Goal: Transaction & Acquisition: Purchase product/service

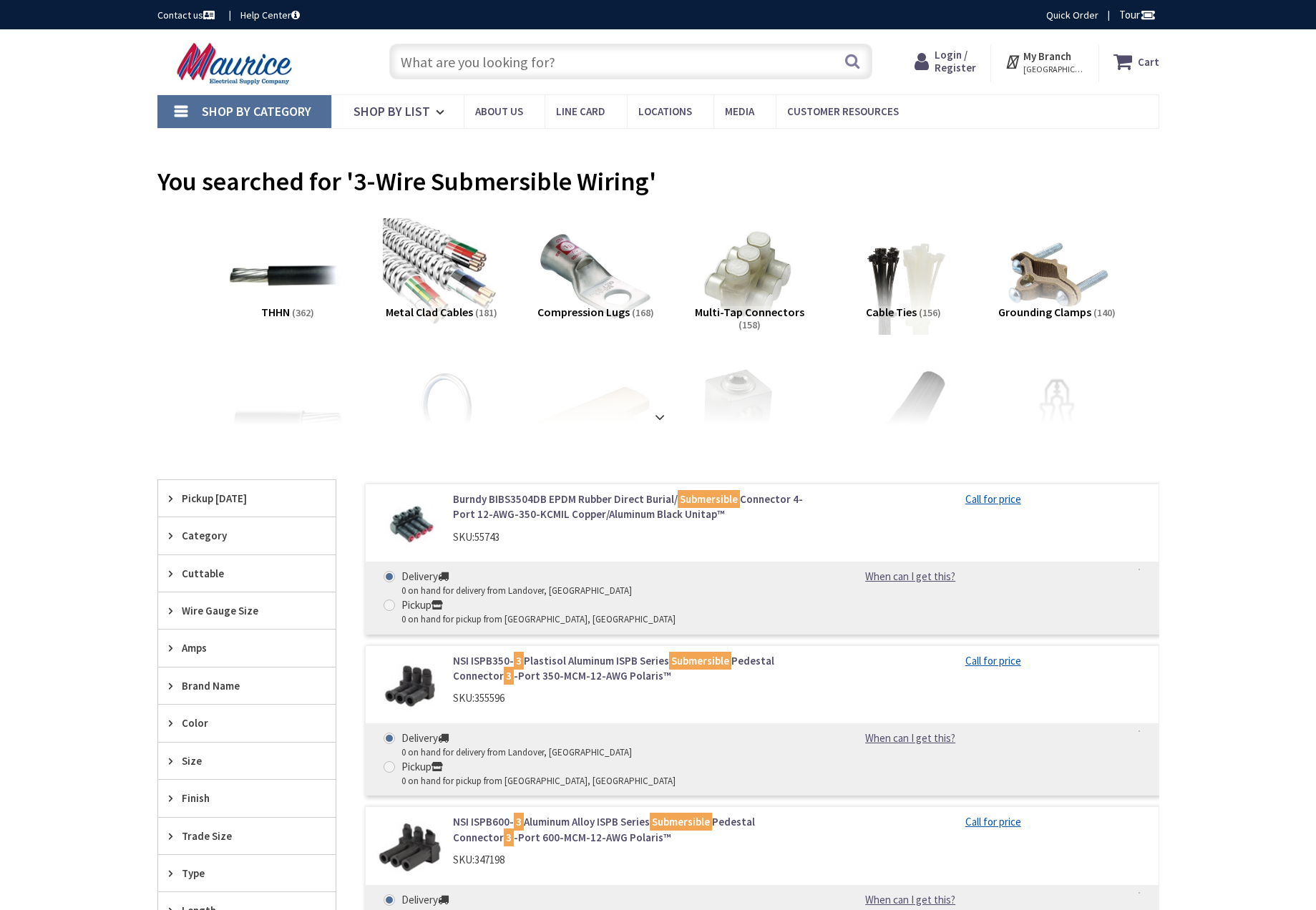
type input "[STREET_ADDRESS]"
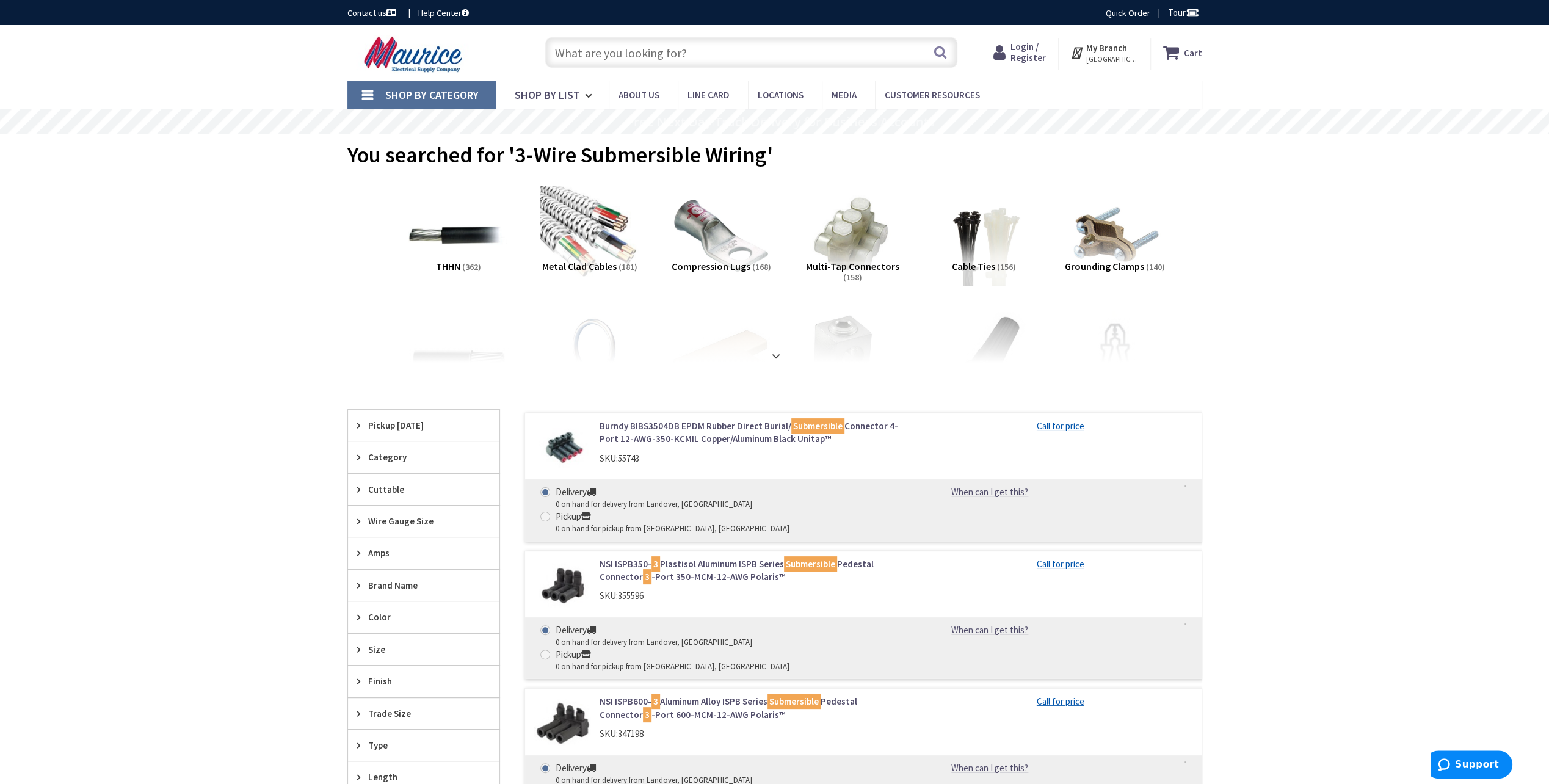
click at [429, 94] on span "Shop By Category" at bounding box center [432, 94] width 94 height 14
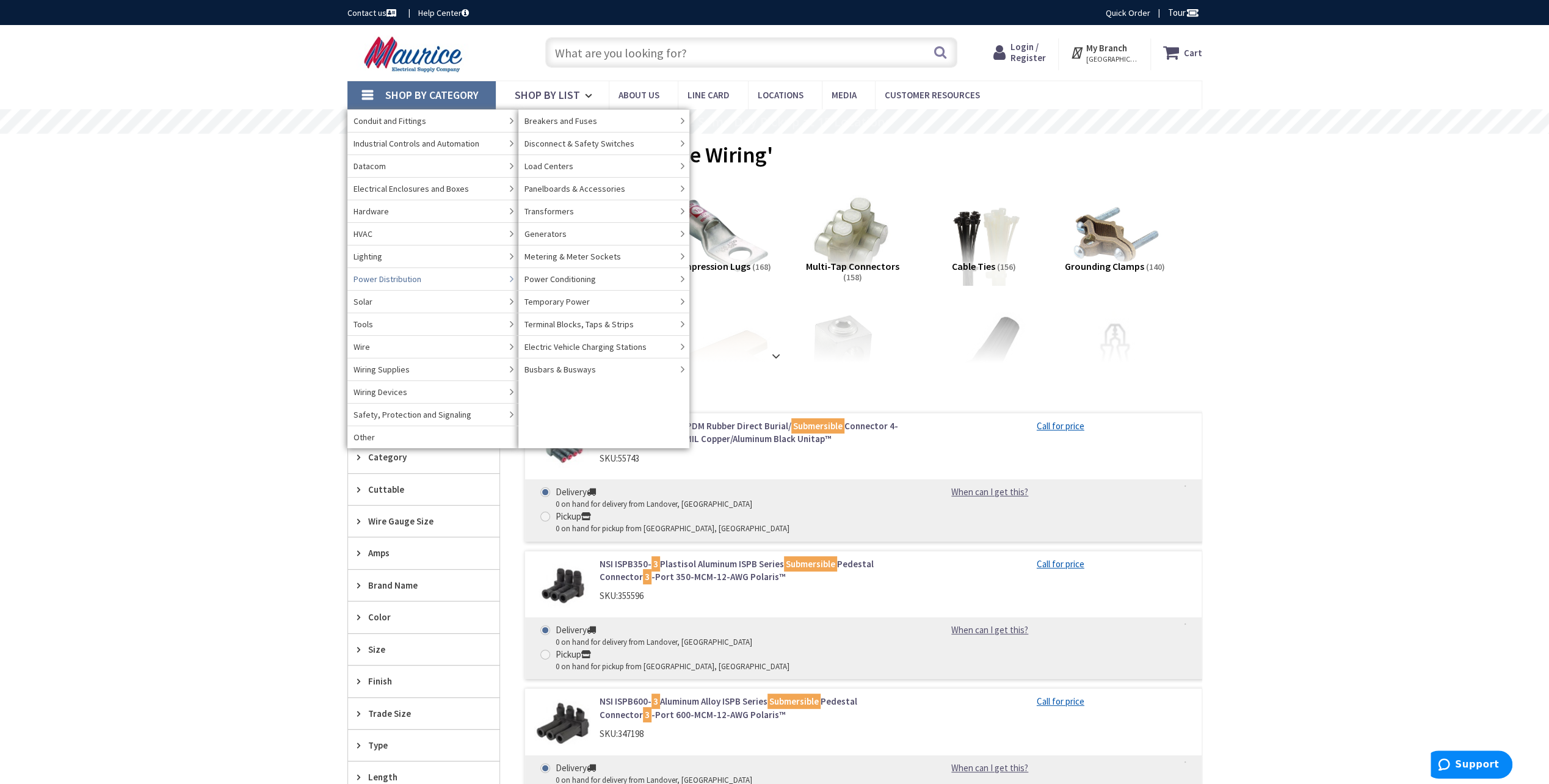
click at [391, 277] on span "Power Distribution" at bounding box center [387, 279] width 68 height 12
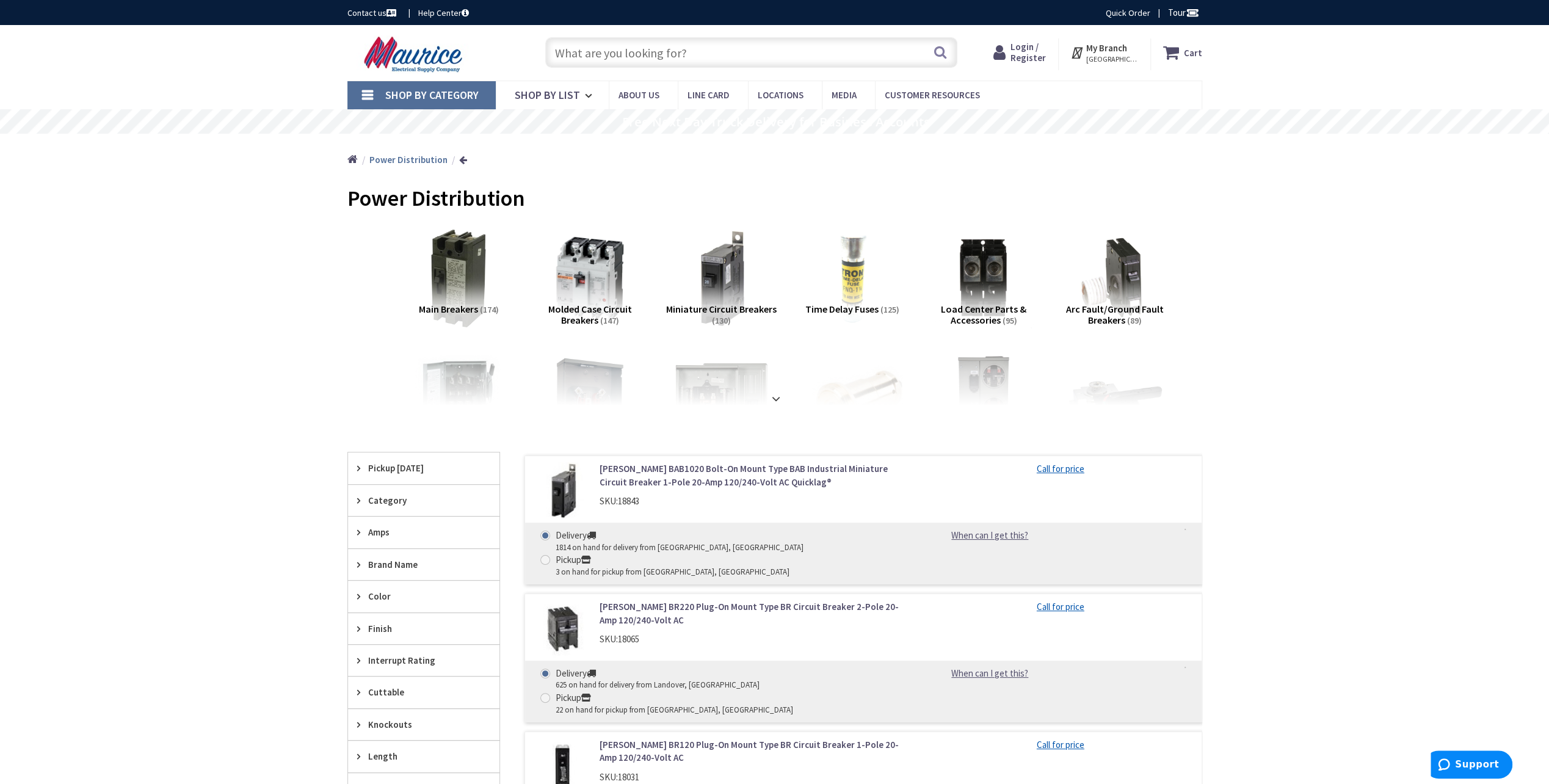
click at [612, 51] on input "text" at bounding box center [751, 53] width 412 height 31
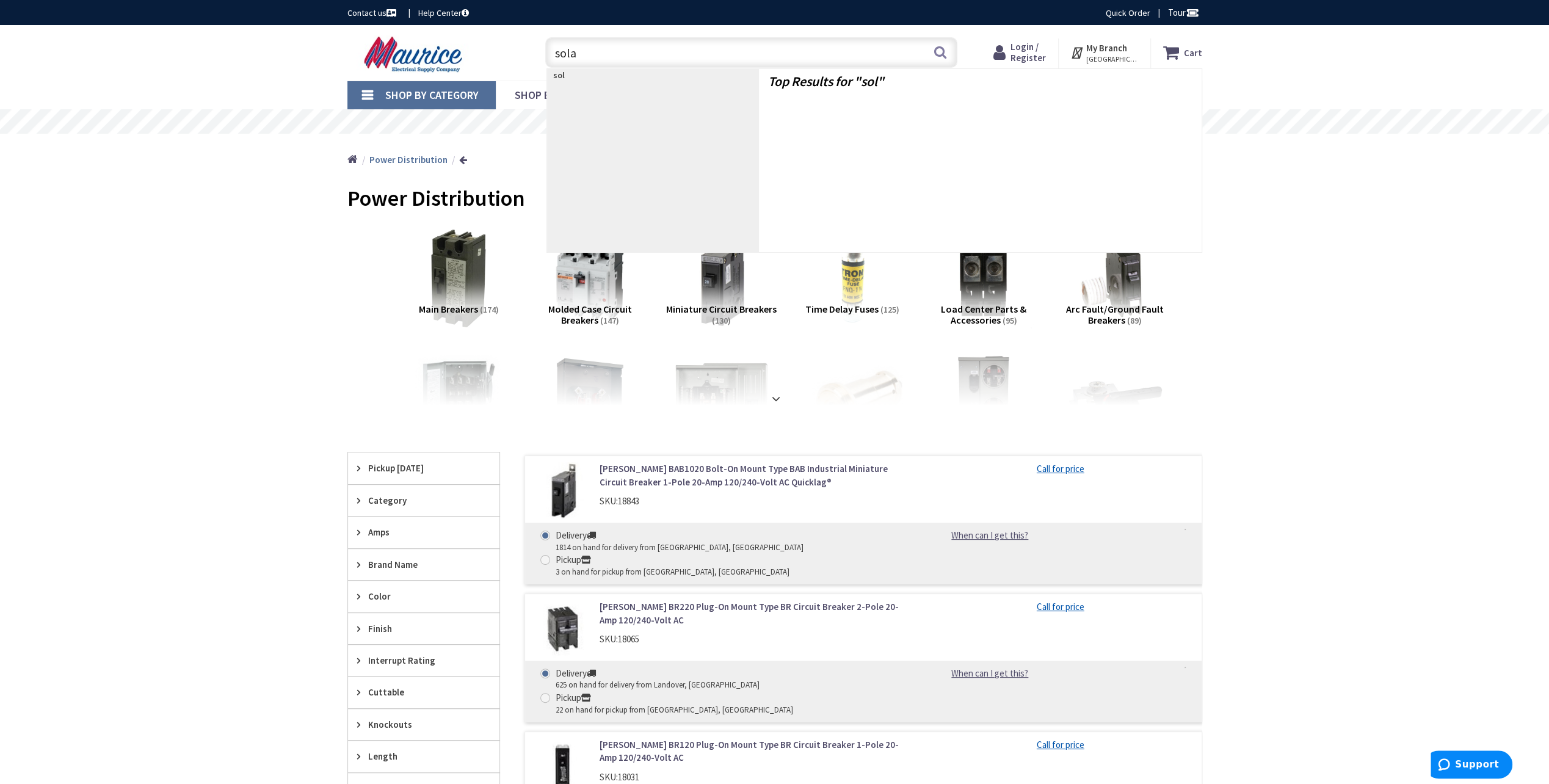
type input "solar"
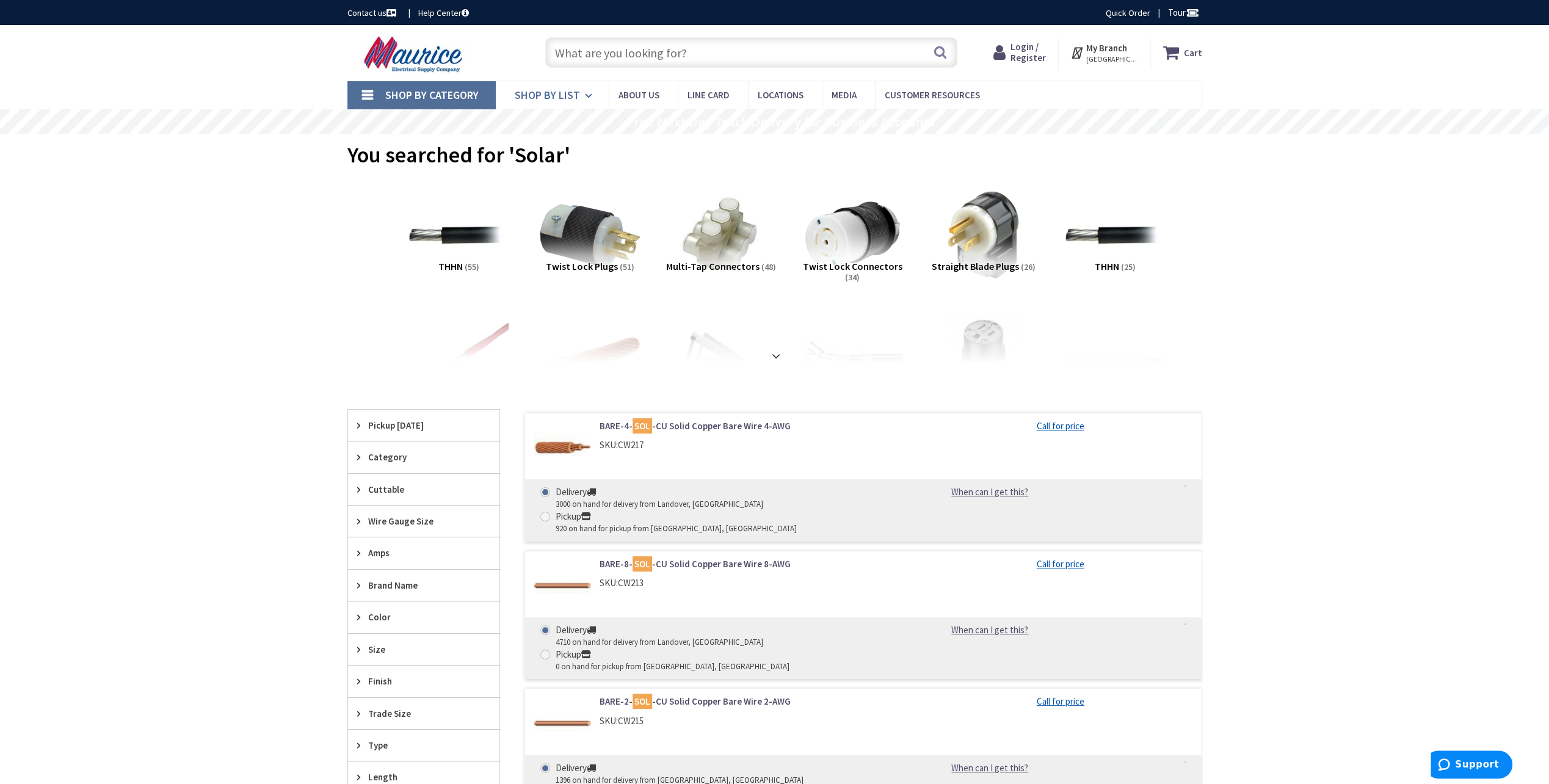
click at [537, 100] on span "Shop By List" at bounding box center [547, 94] width 65 height 14
click at [418, 95] on span "Shop By Category" at bounding box center [432, 94] width 94 height 14
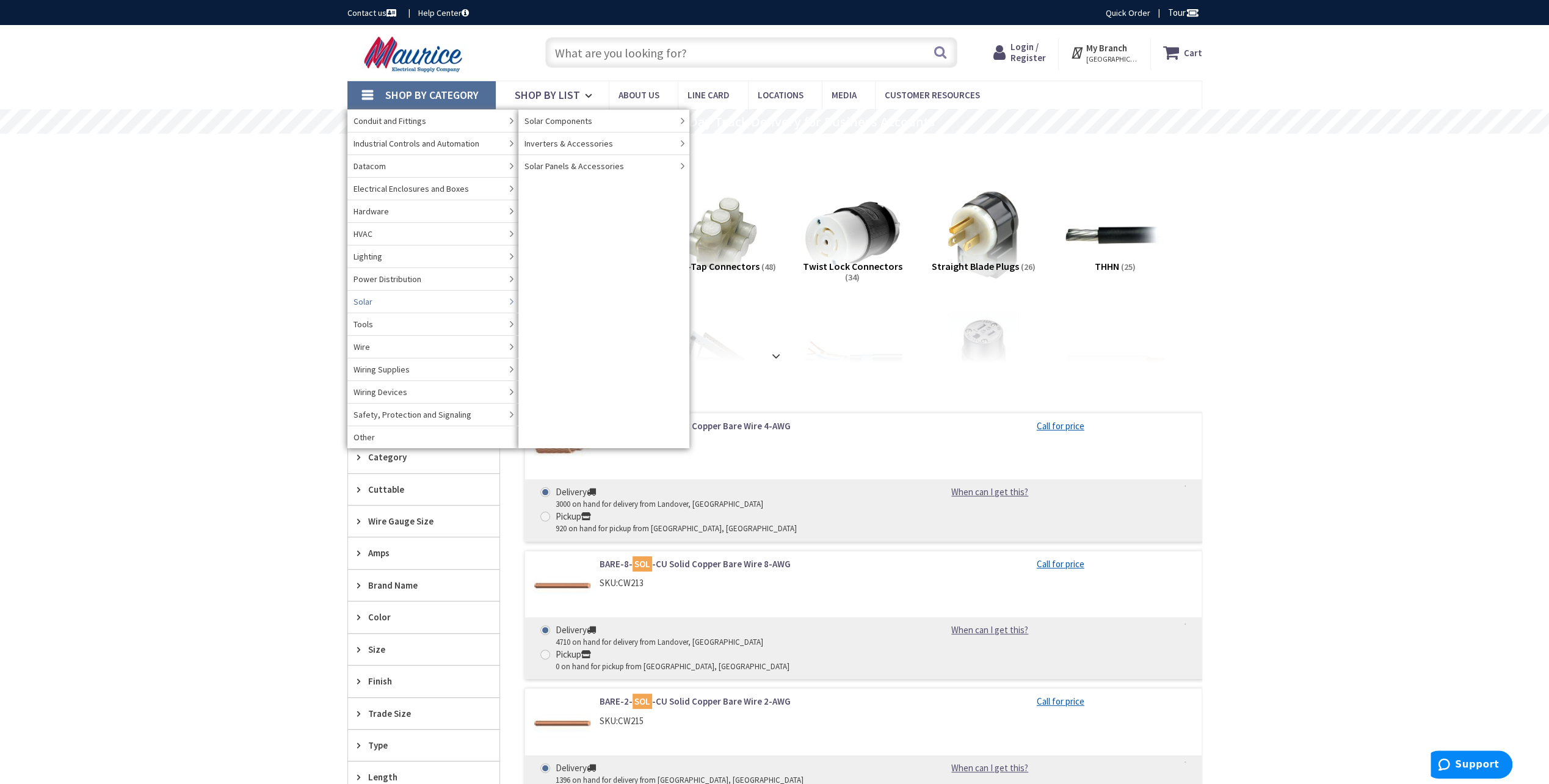
click at [365, 296] on span "Solar" at bounding box center [363, 302] width 19 height 12
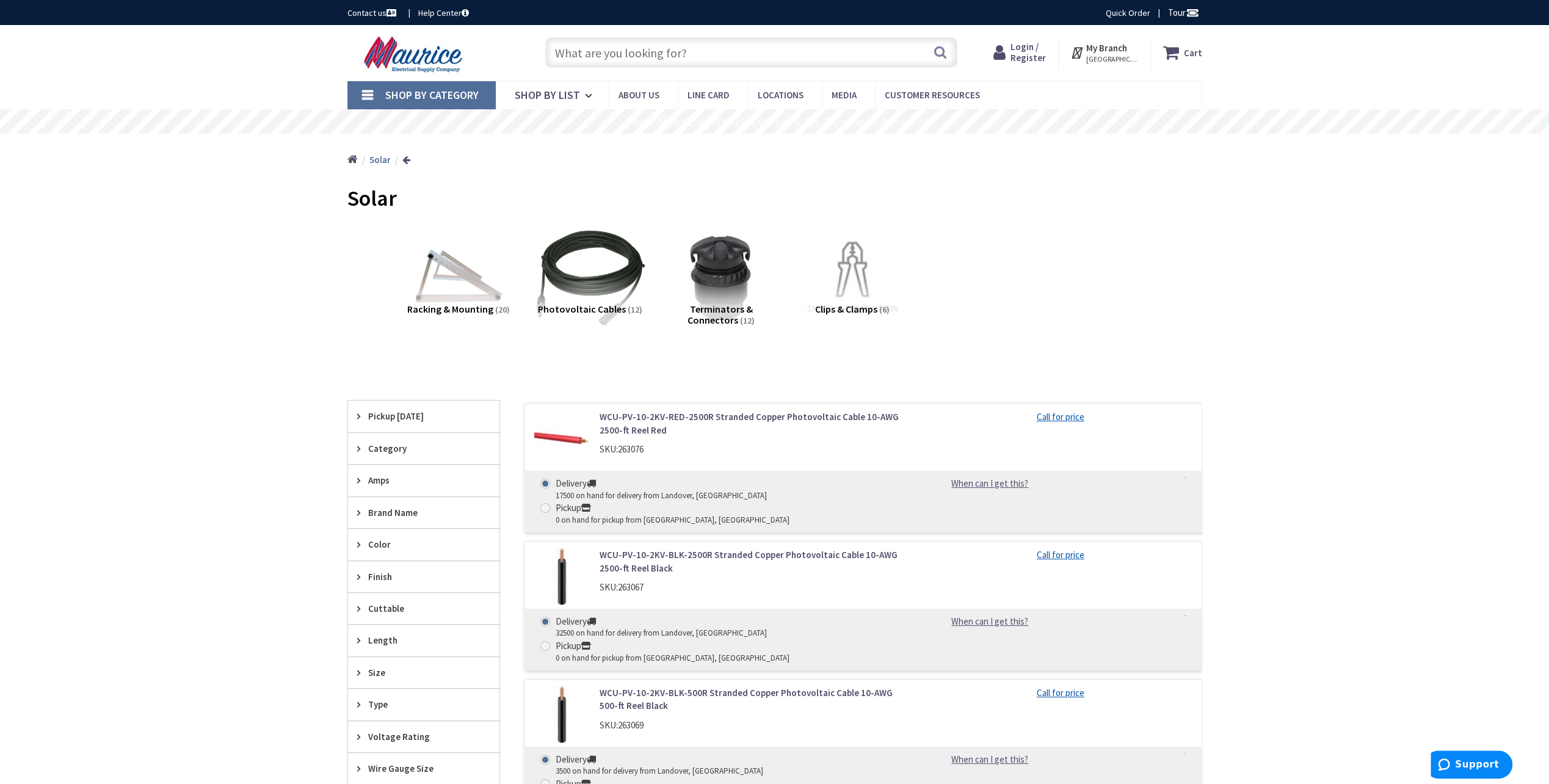
click at [583, 275] on img at bounding box center [589, 277] width 111 height 111
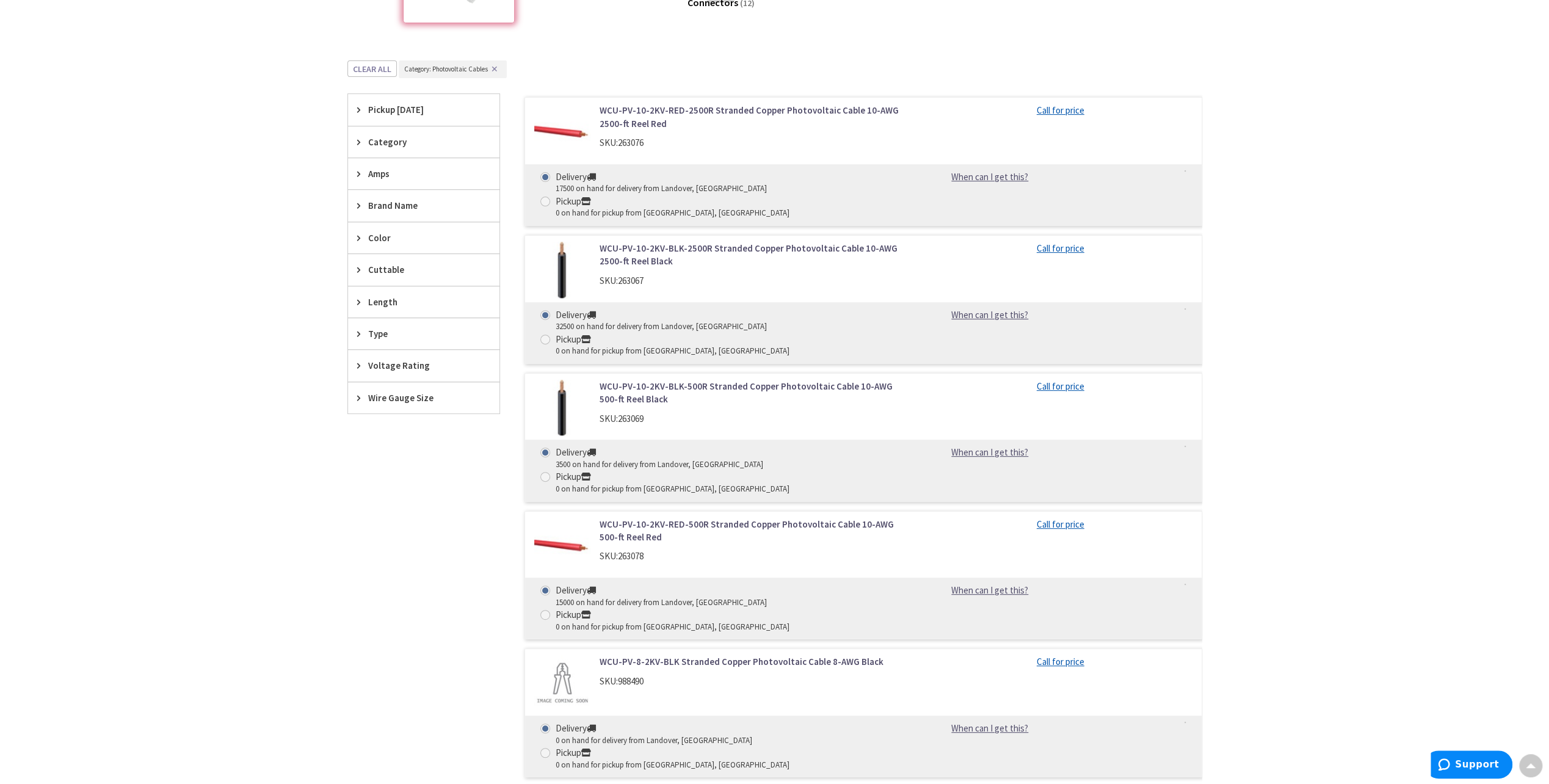
scroll to position [317, 0]
drag, startPoint x: 914, startPoint y: 336, endPoint x: 597, endPoint y: 340, distance: 317.0
click at [597, 381] on div "WCU-PV-10-2KV-BLK-500R Stranded Copper Photovoltaic Cable 10-AWG 500-ft Reel Bl…" at bounding box center [755, 406] width 329 height 51
copy link "WCU-PV-10-2KV-BLK-500R Stranded Copper Photovoltaic Cable 10-AWG 500-ft"
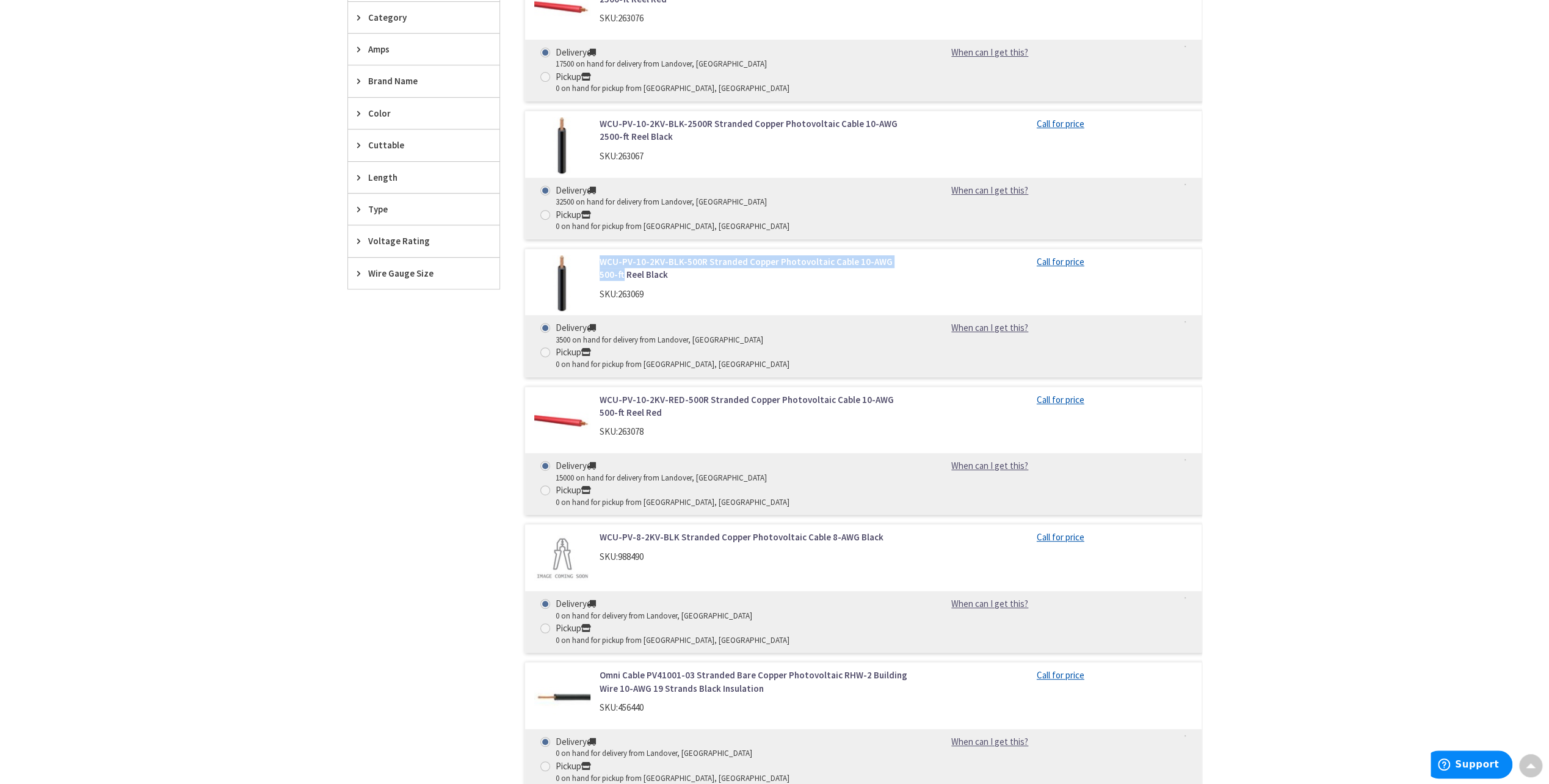
scroll to position [134, 0]
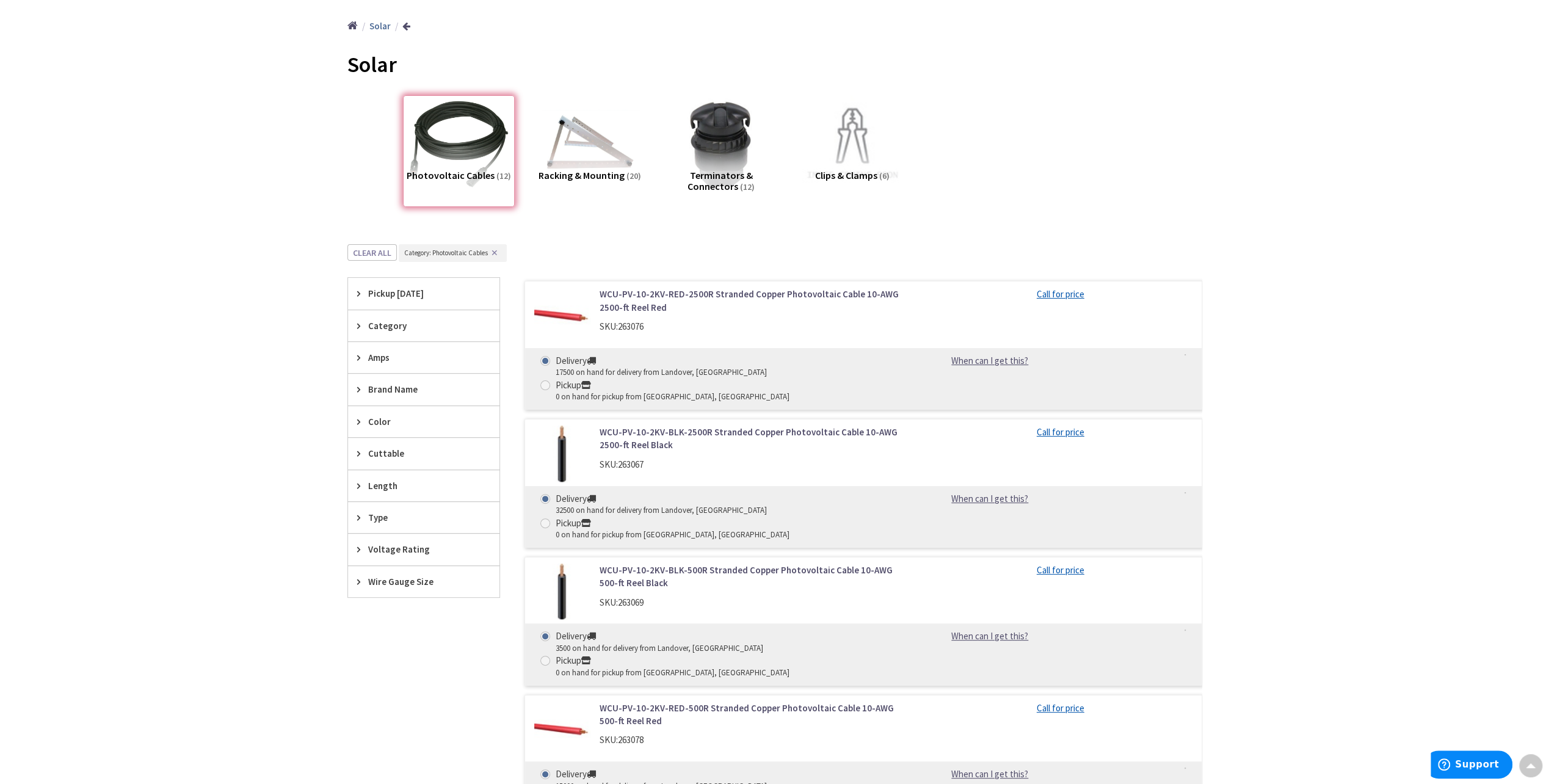
click at [358, 481] on icon at bounding box center [362, 485] width 10 height 10
click at [359, 481] on icon at bounding box center [362, 485] width 10 height 10
click at [583, 160] on img at bounding box center [589, 144] width 111 height 111
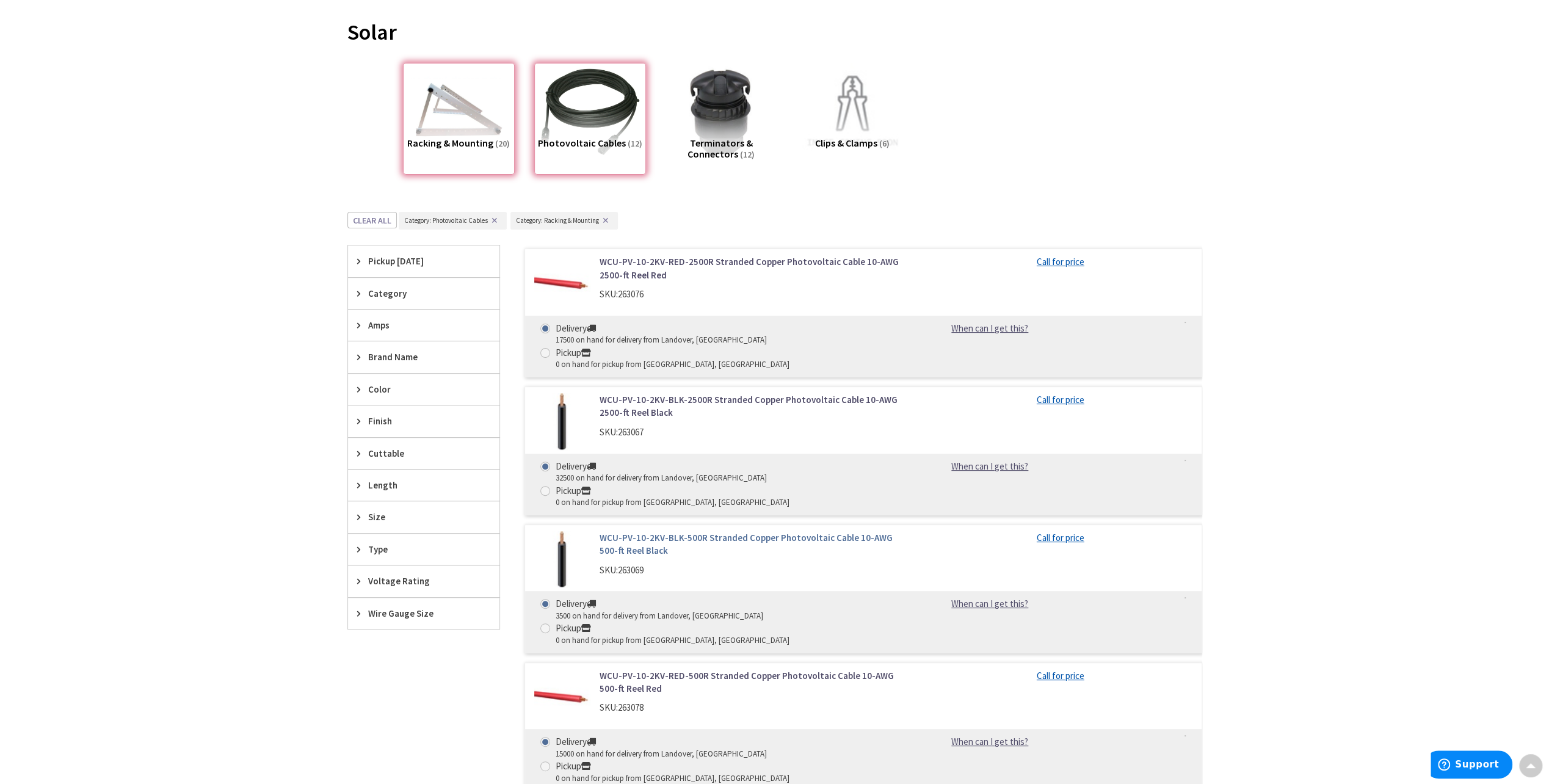
scroll to position [0, 0]
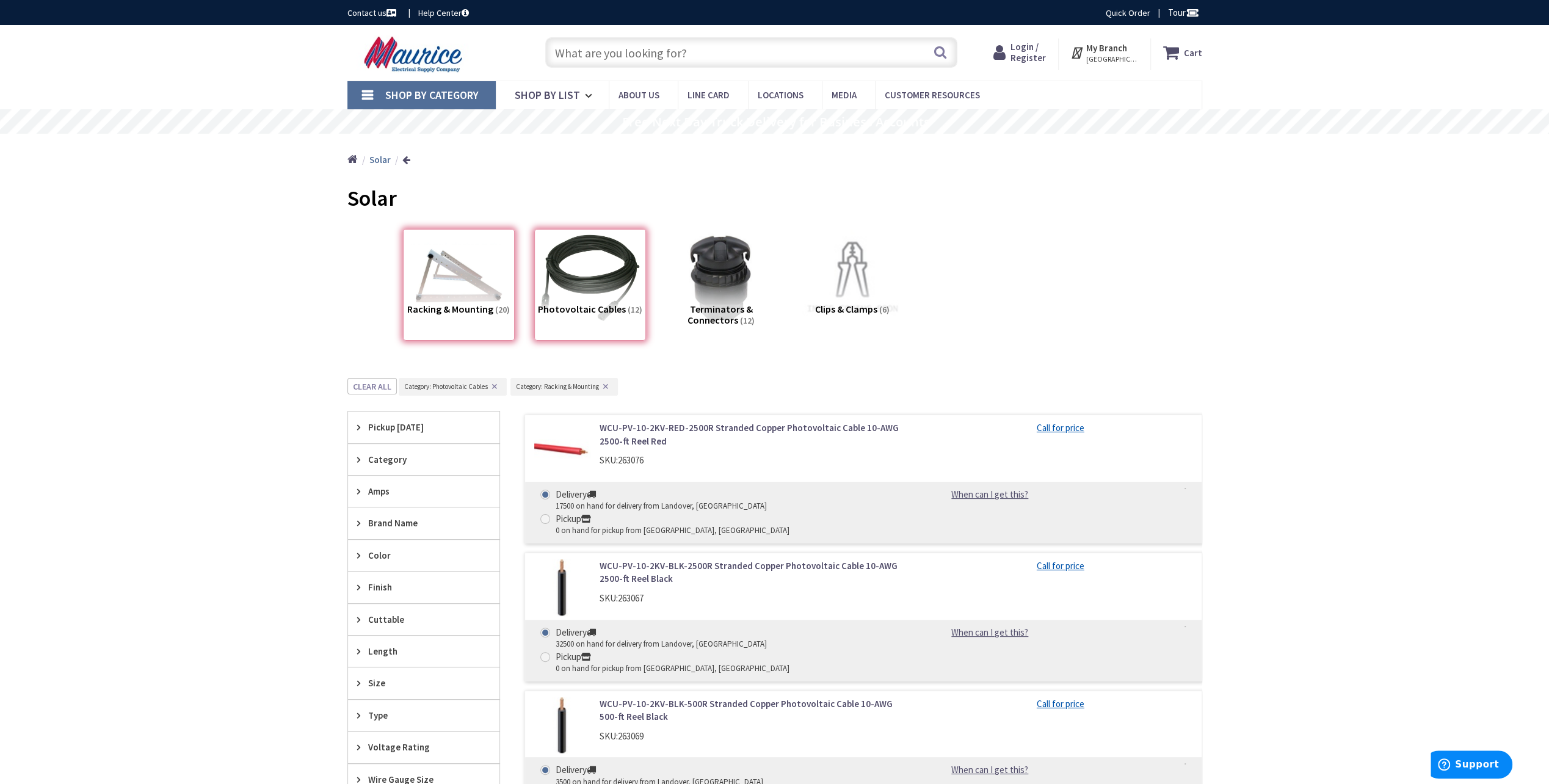
click at [475, 283] on div "Racking & Mounting (20)" at bounding box center [459, 285] width 112 height 112
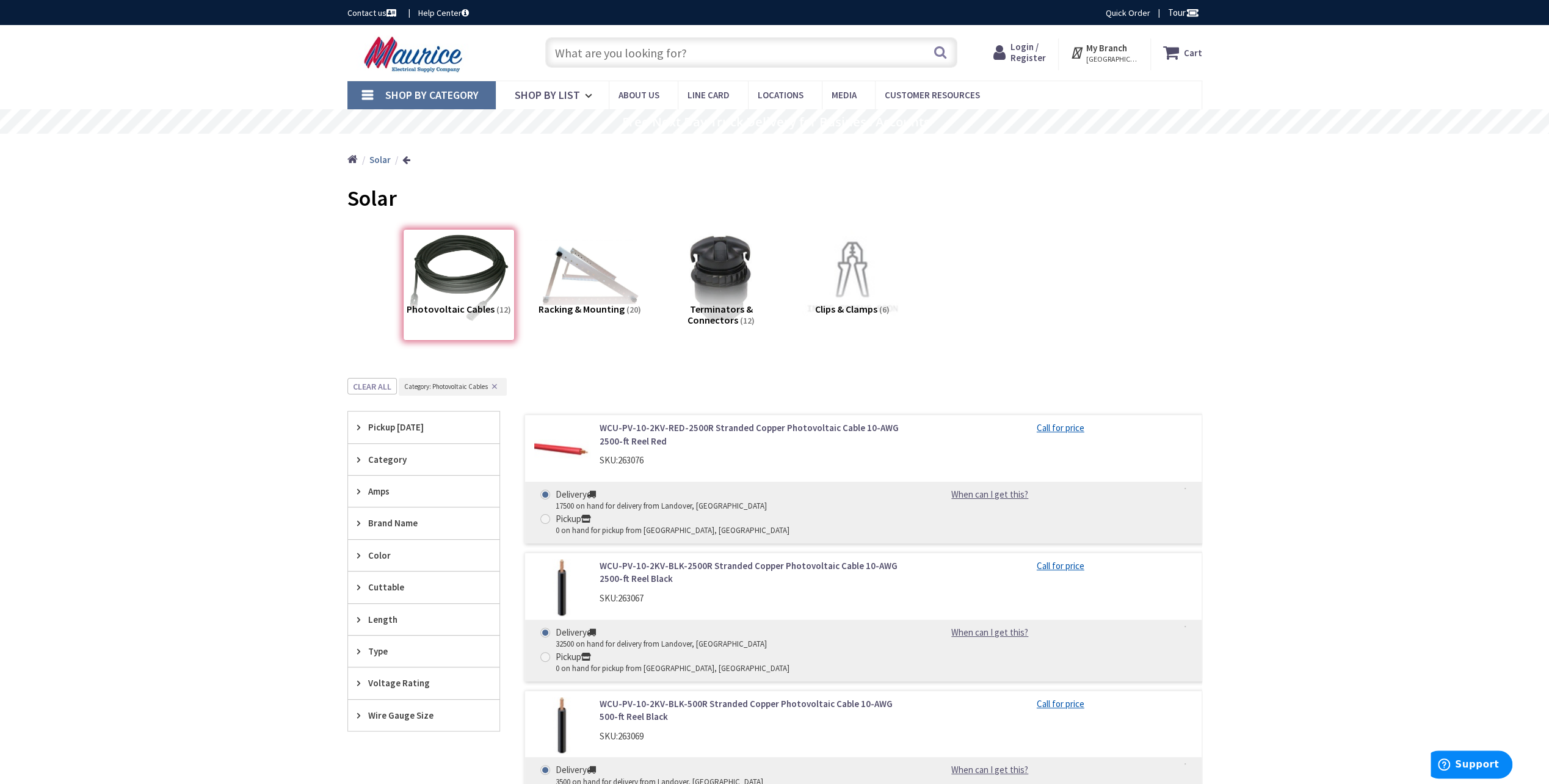
click at [581, 296] on img at bounding box center [589, 277] width 111 height 111
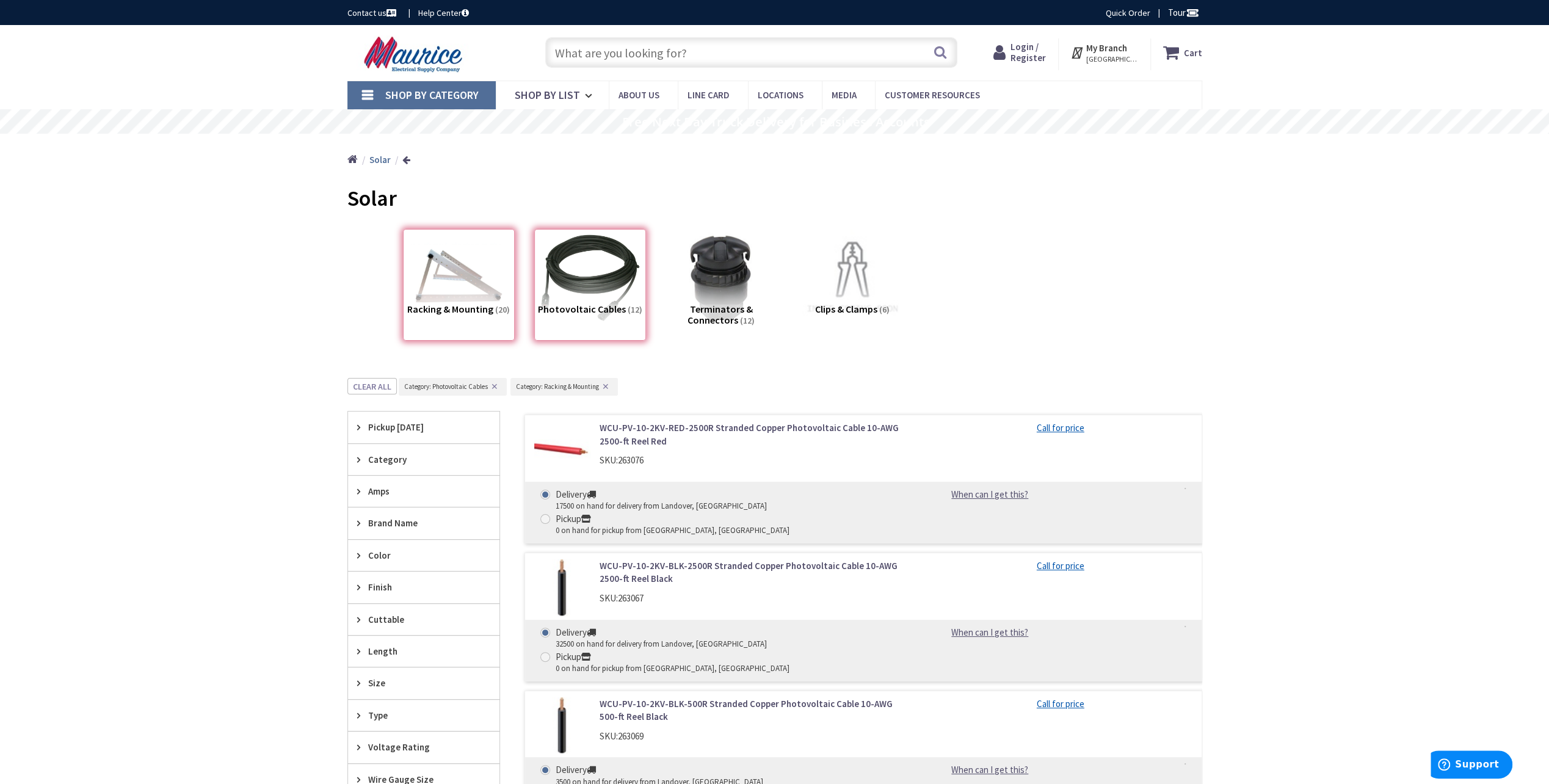
click at [458, 288] on div "Racking & Mounting (20)" at bounding box center [459, 285] width 112 height 112
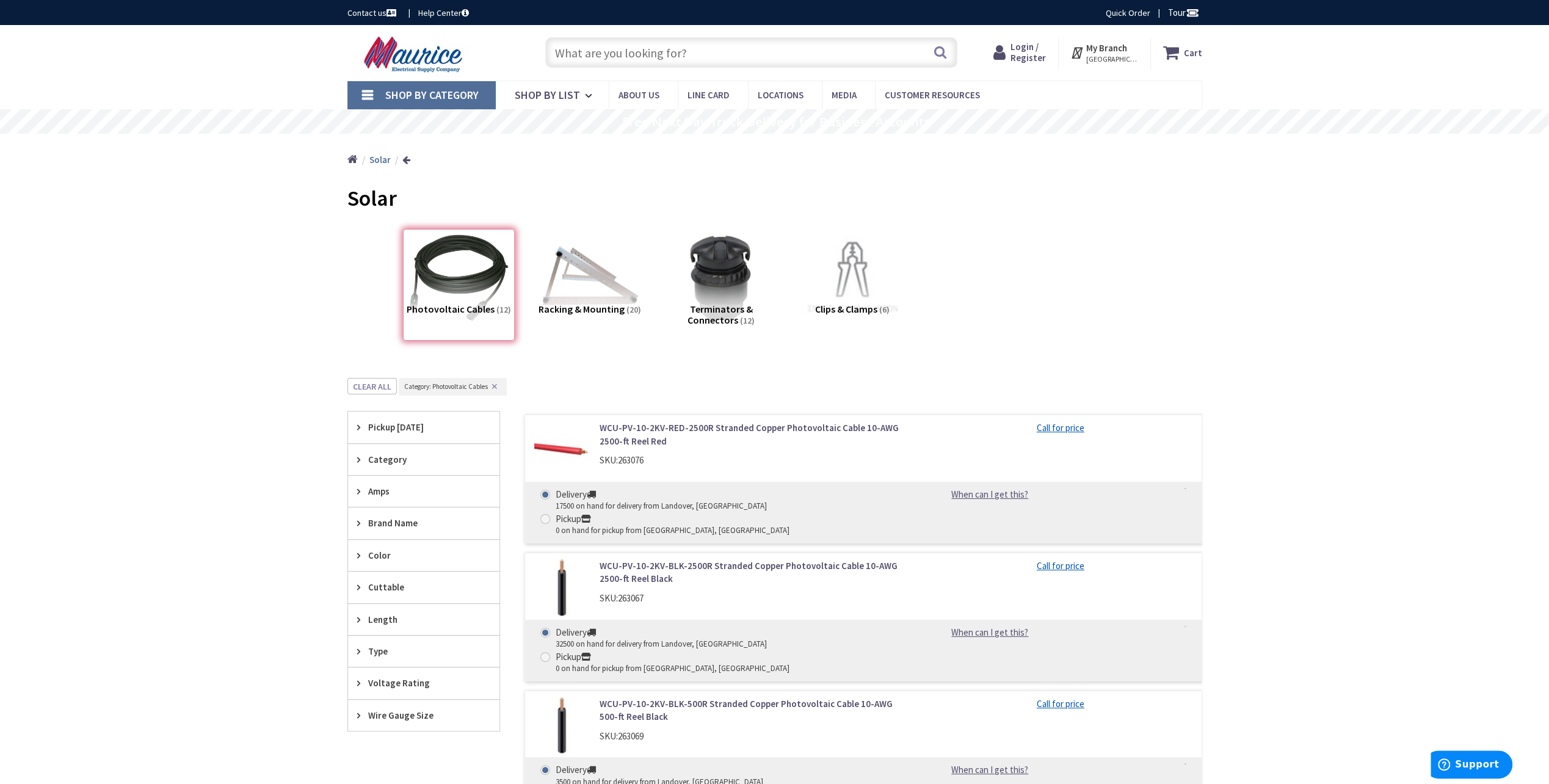
click at [599, 283] on img at bounding box center [589, 277] width 111 height 111
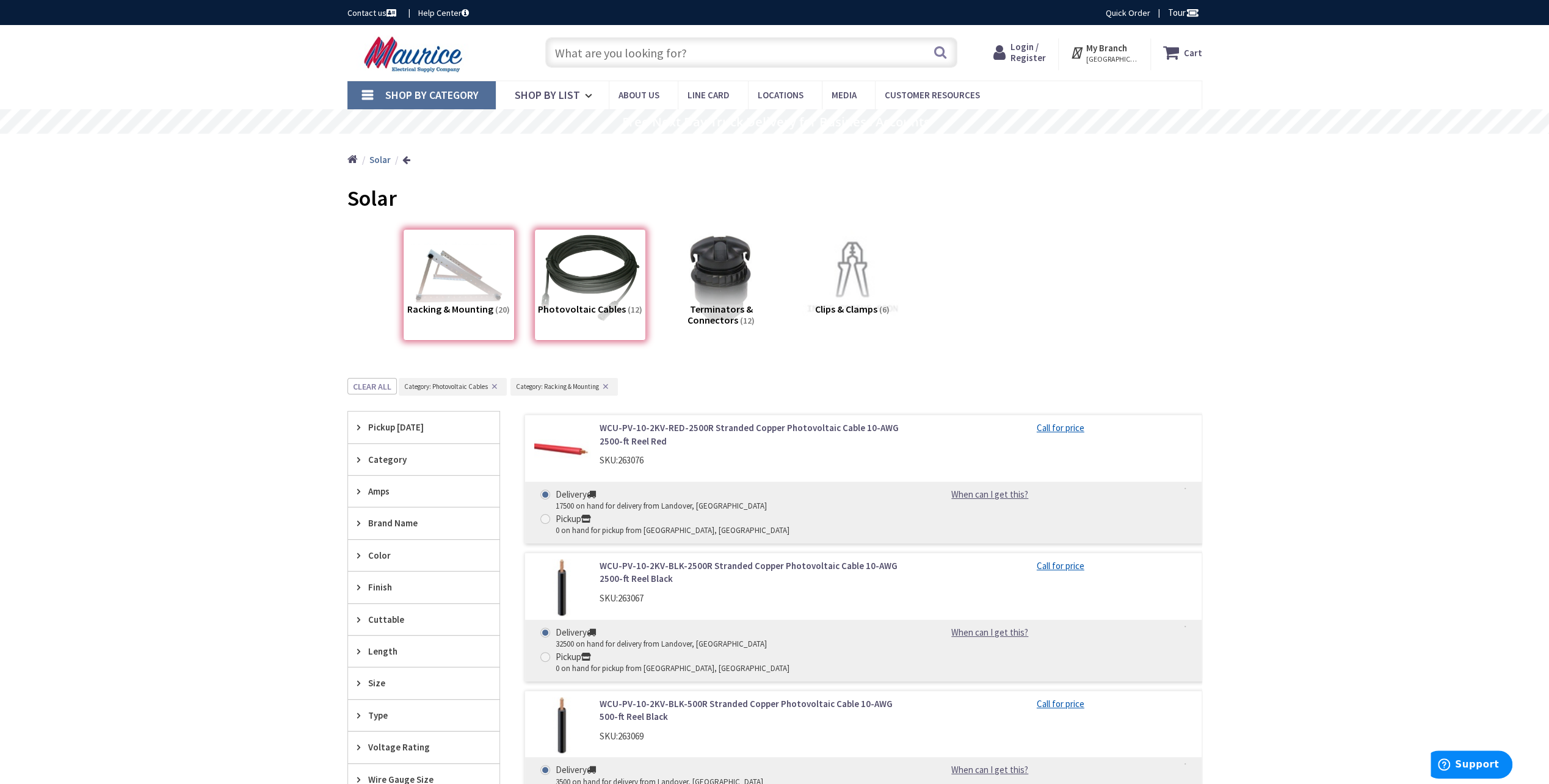
click at [594, 294] on div "Photovoltaic Cables (12)" at bounding box center [590, 285] width 112 height 112
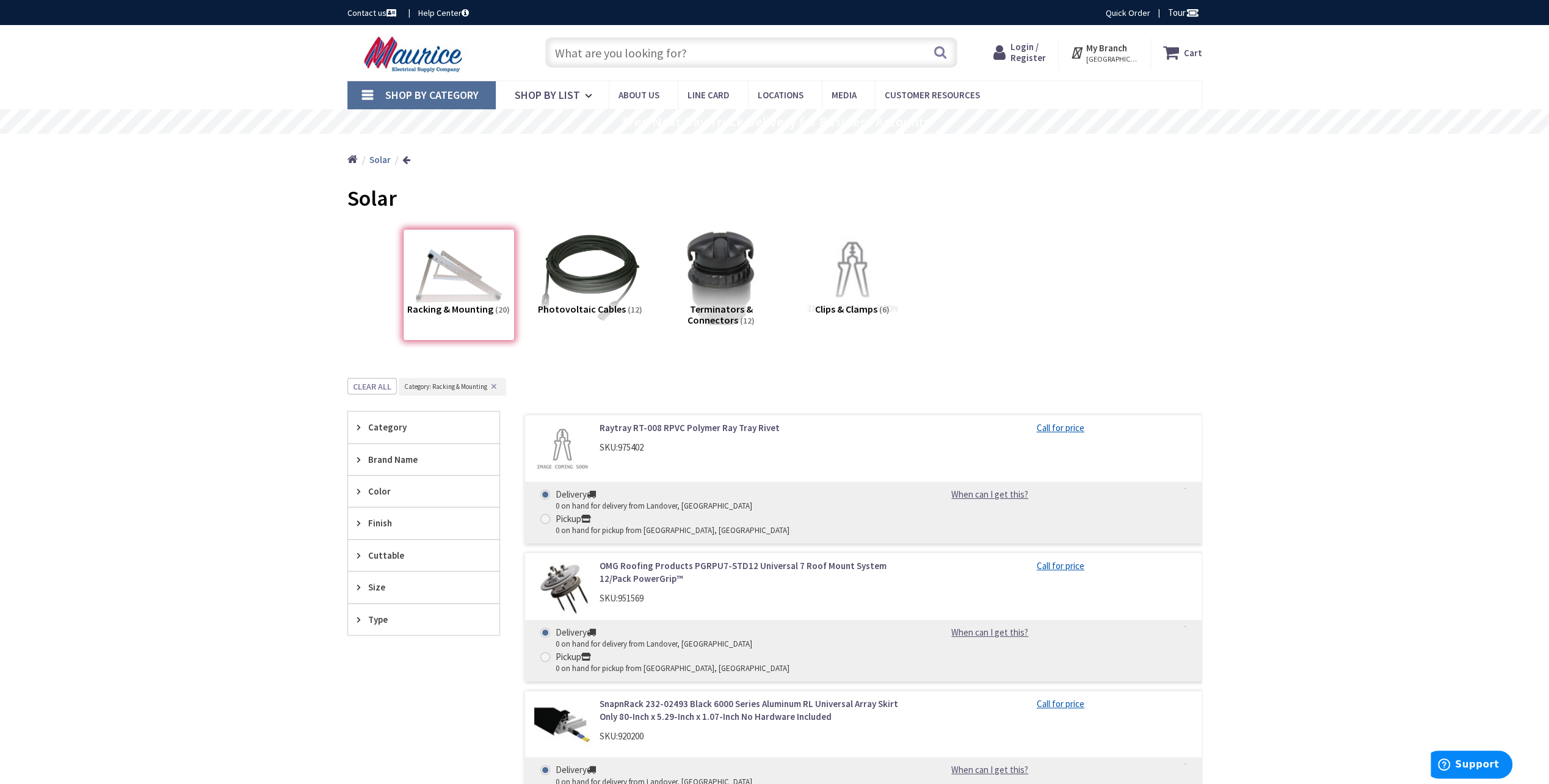
click at [722, 283] on img at bounding box center [720, 277] width 111 height 111
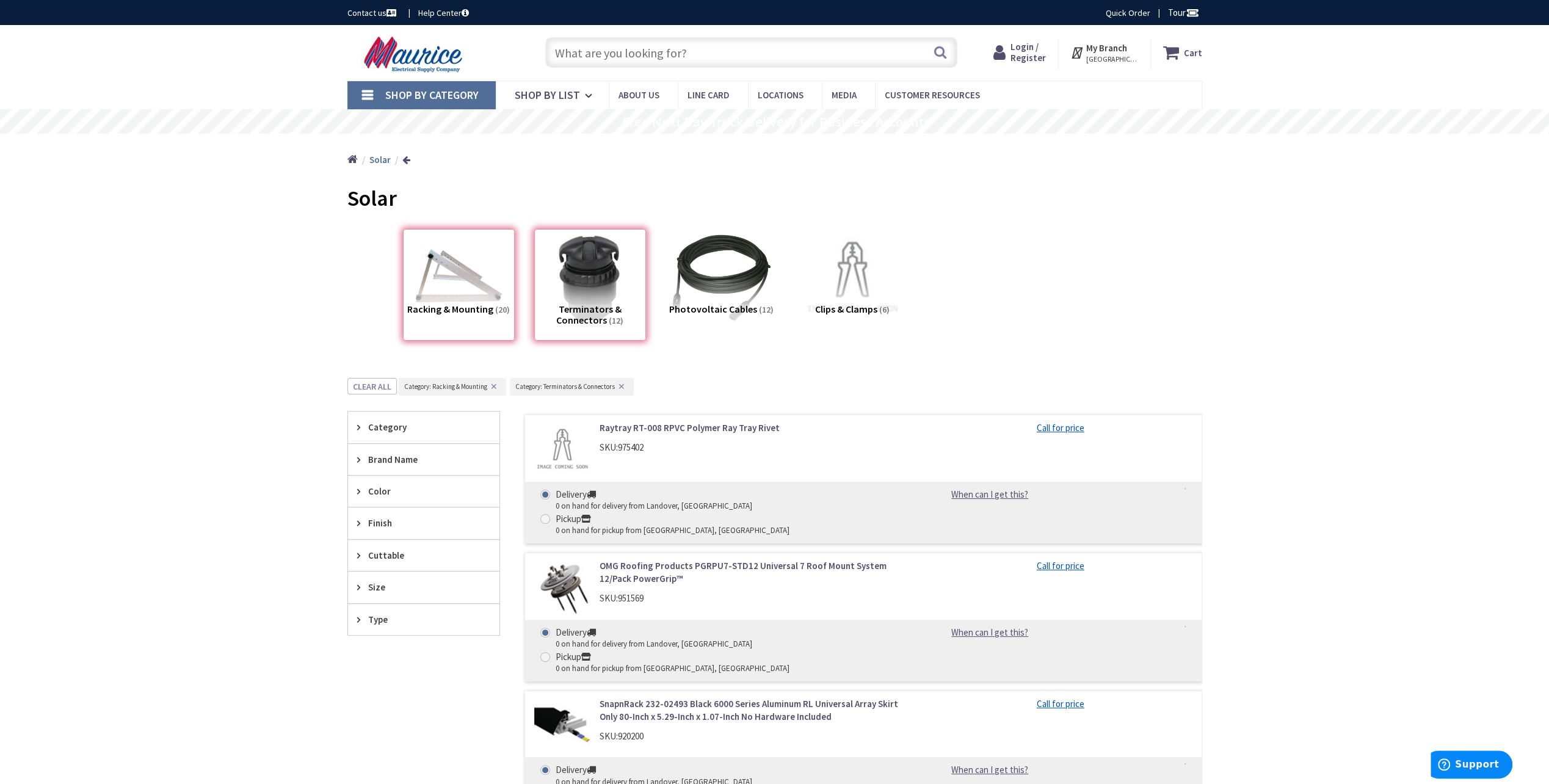
click at [469, 296] on div "Racking & Mounting (20)" at bounding box center [459, 285] width 112 height 112
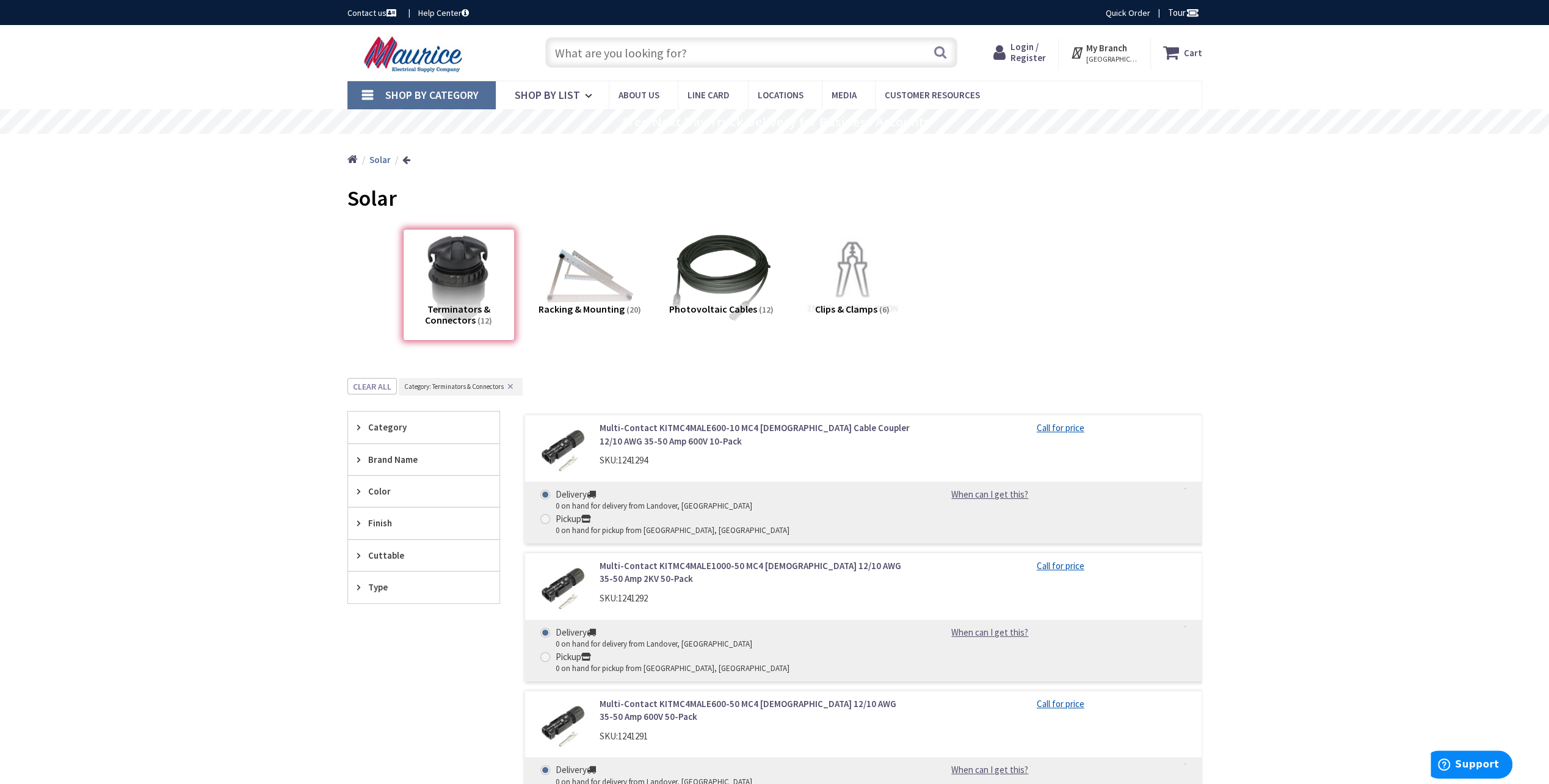
click at [359, 458] on icon at bounding box center [362, 459] width 10 height 10
click at [430, 92] on span "Shop By Category" at bounding box center [432, 94] width 94 height 14
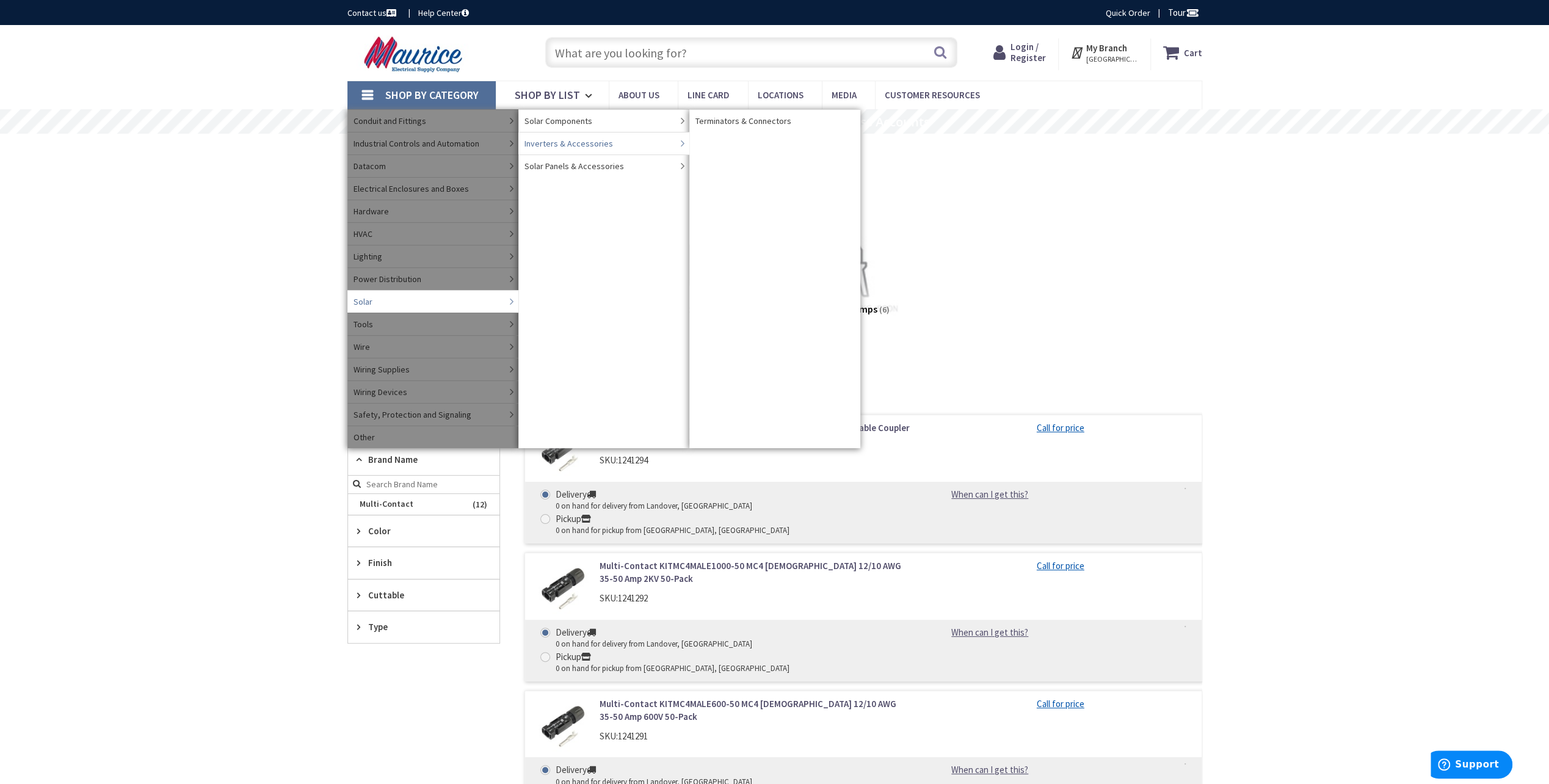
click at [576, 142] on span "Inverters & Accessories" at bounding box center [569, 143] width 89 height 12
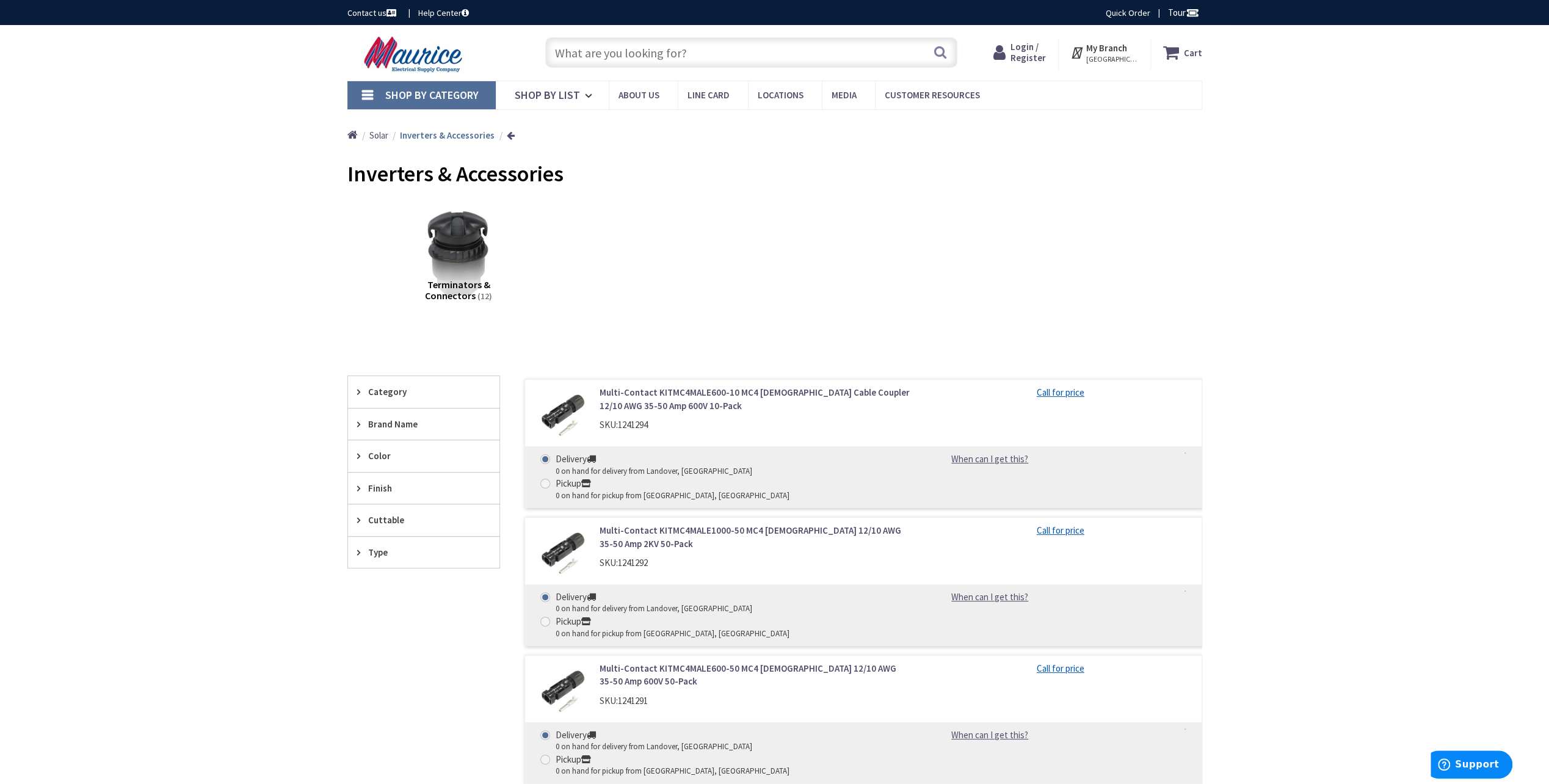
click at [363, 391] on icon at bounding box center [362, 392] width 10 height 10
click at [418, 135] on strong "Inverters & Accessories" at bounding box center [447, 135] width 94 height 12
click at [451, 237] on img at bounding box center [458, 253] width 111 height 111
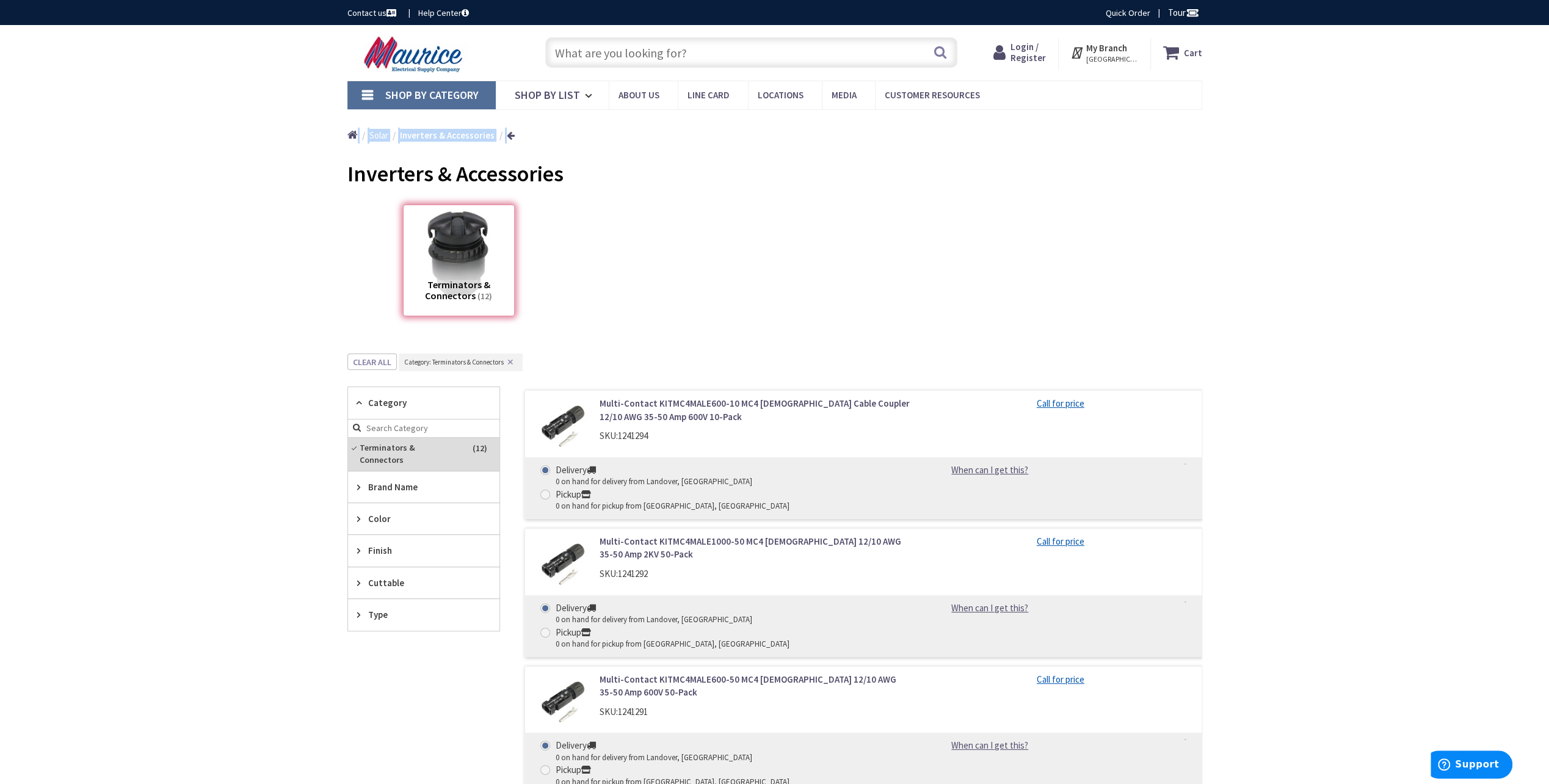
click at [381, 135] on span "Solar" at bounding box center [379, 135] width 19 height 12
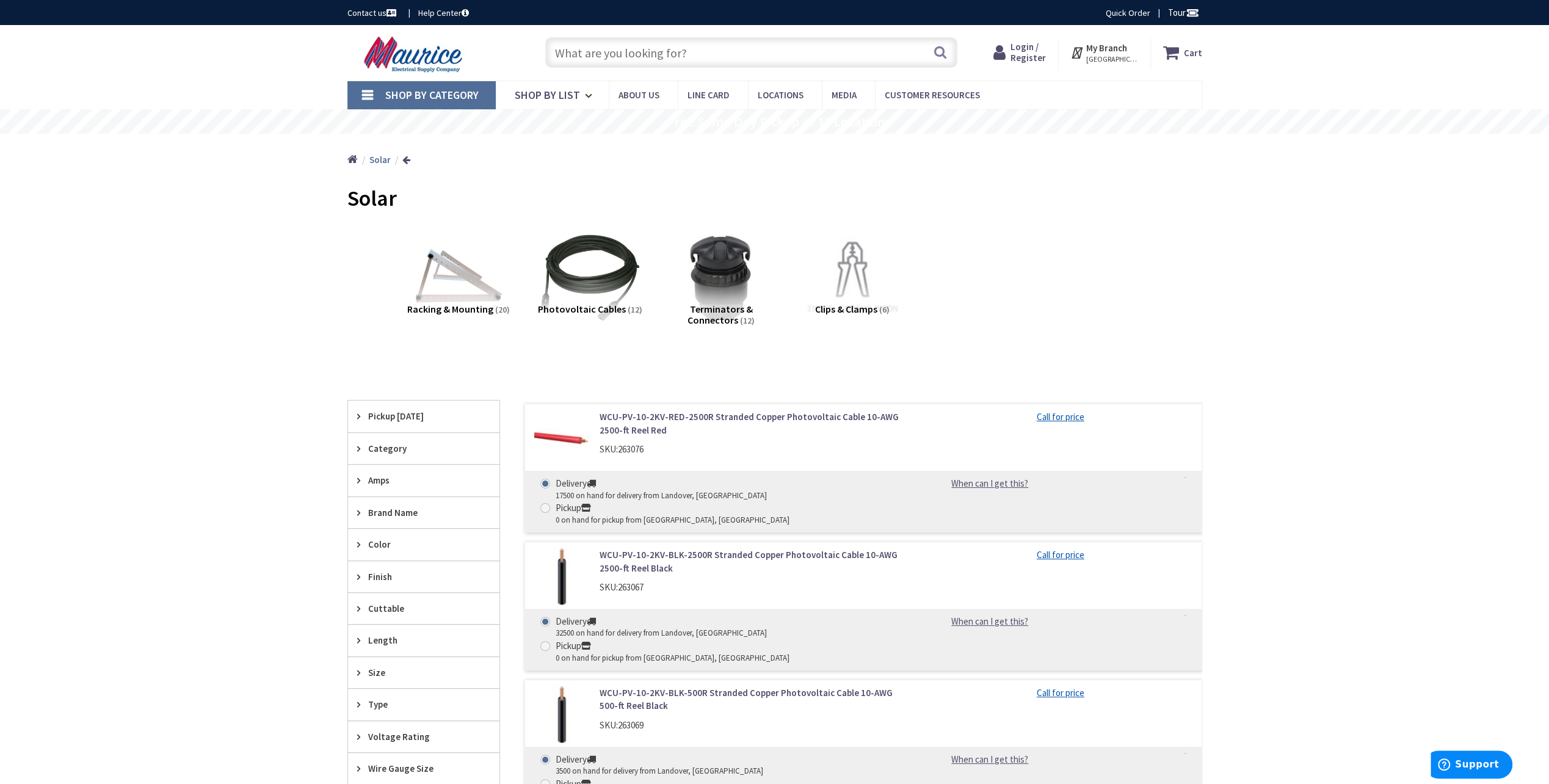
click at [358, 447] on icon at bounding box center [362, 448] width 10 height 10
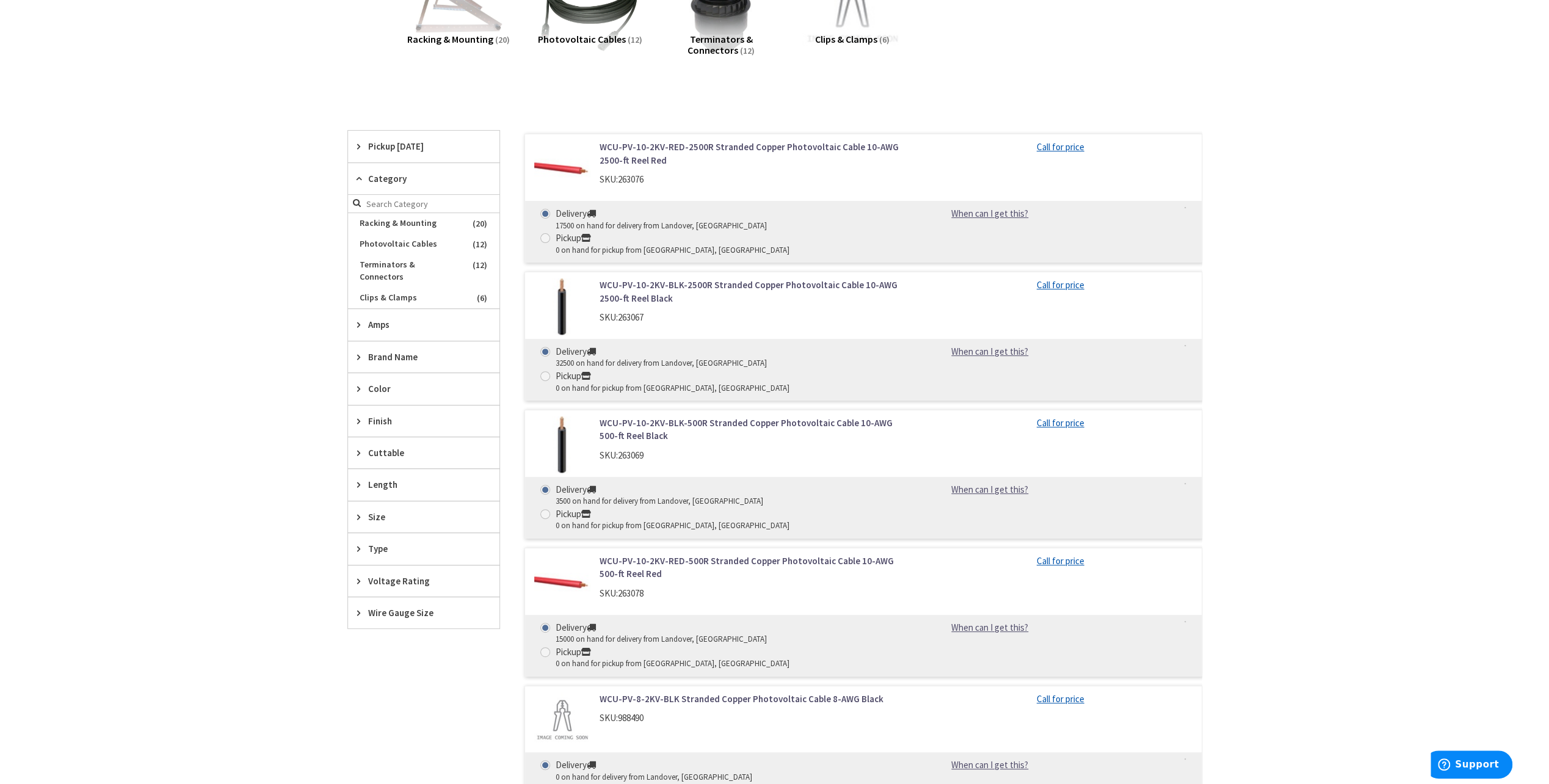
scroll to position [305, 0]
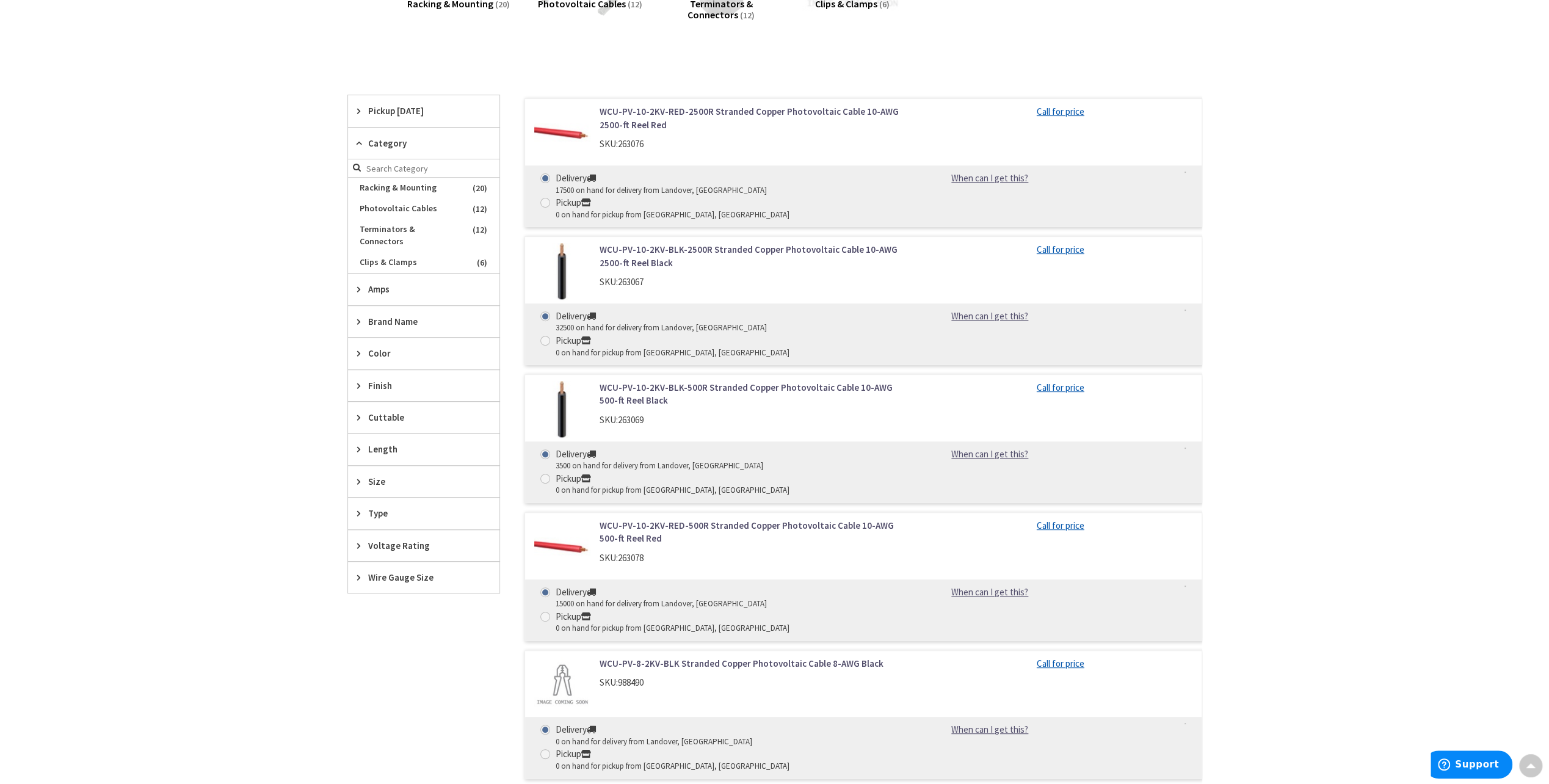
click at [359, 317] on icon at bounding box center [362, 321] width 10 height 10
click at [381, 356] on span "SnapnRack" at bounding box center [423, 366] width 152 height 20
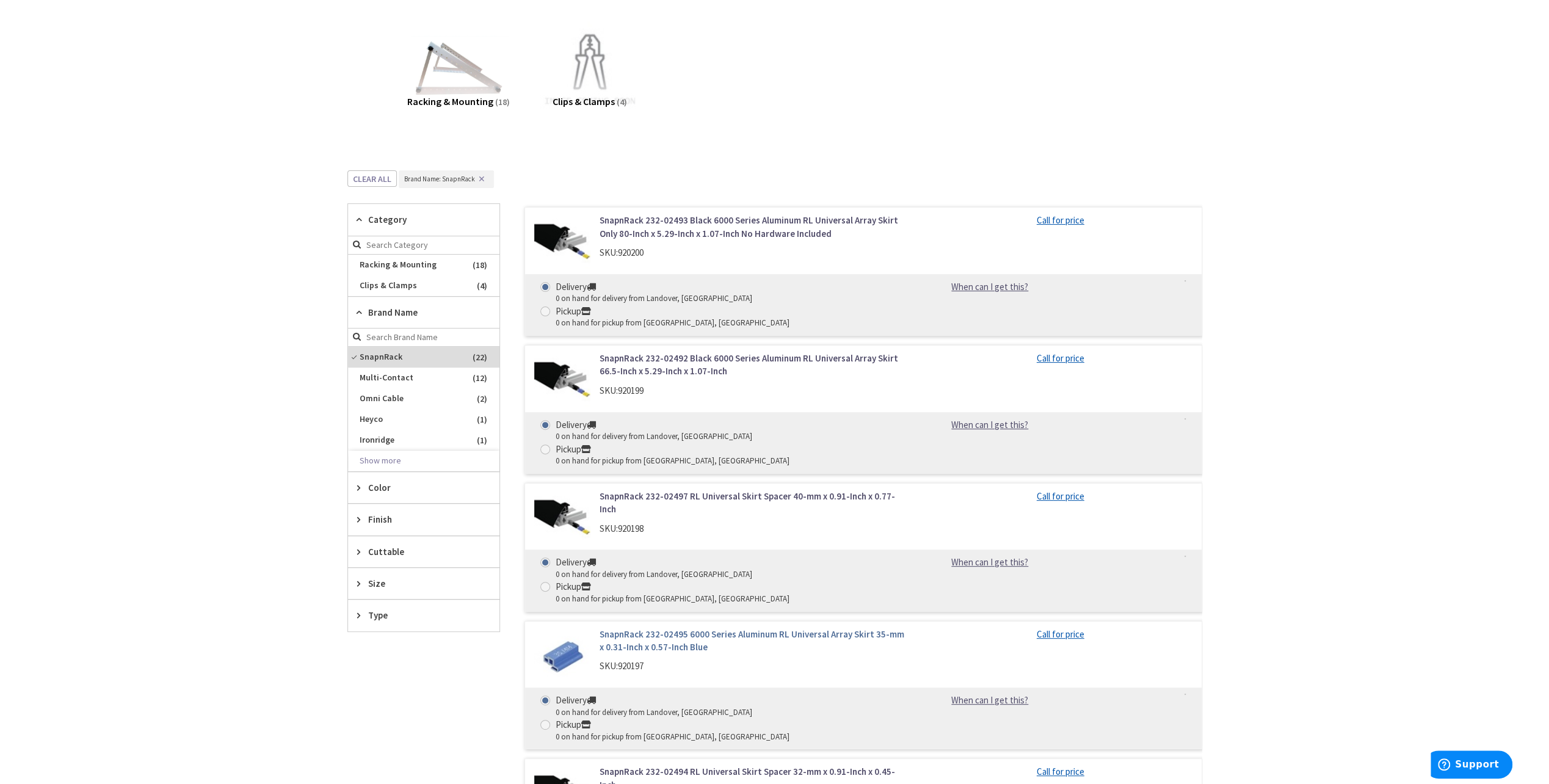
scroll to position [366, 0]
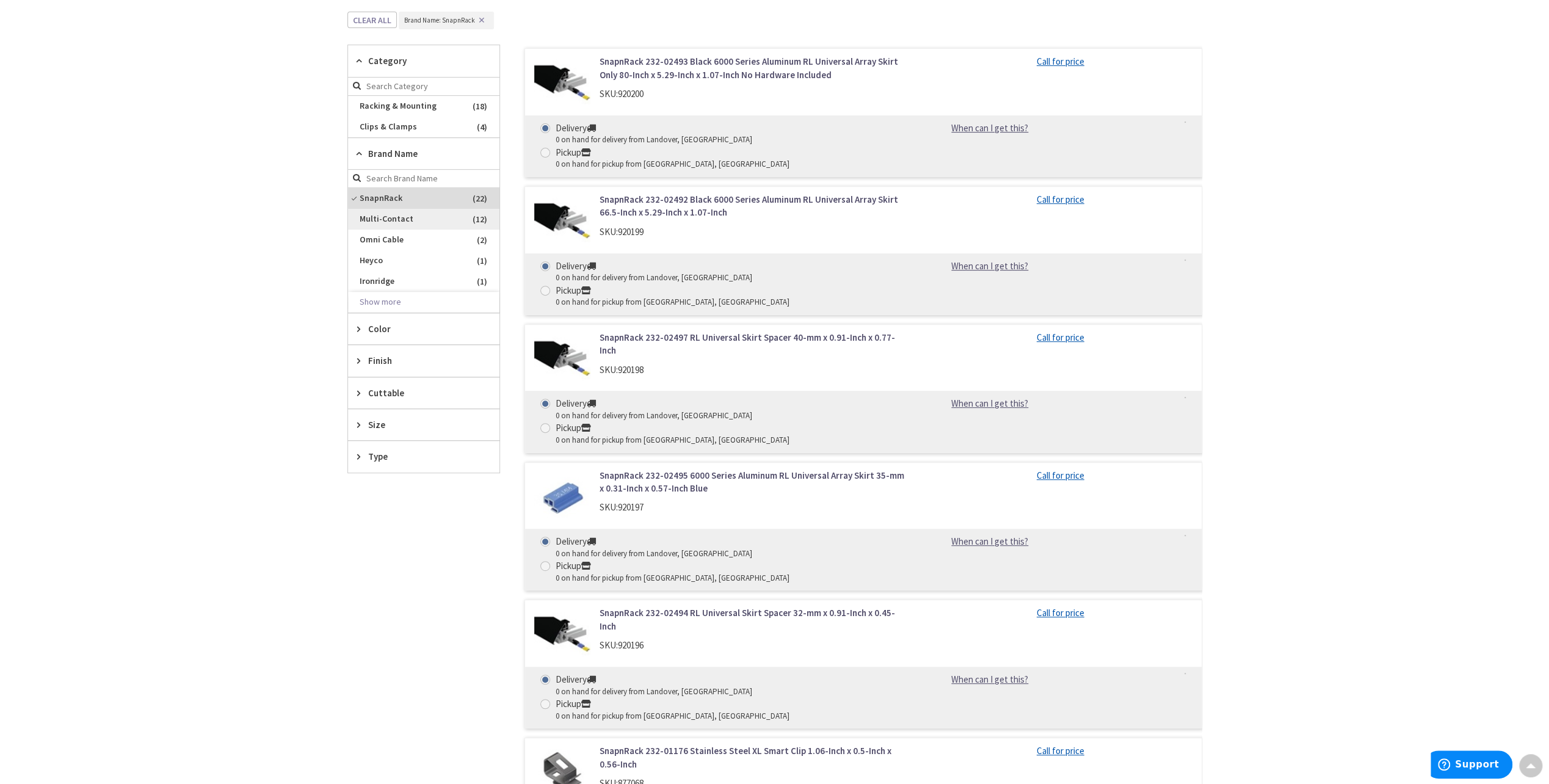
click at [370, 219] on span "Multi-Contact" at bounding box center [423, 219] width 152 height 20
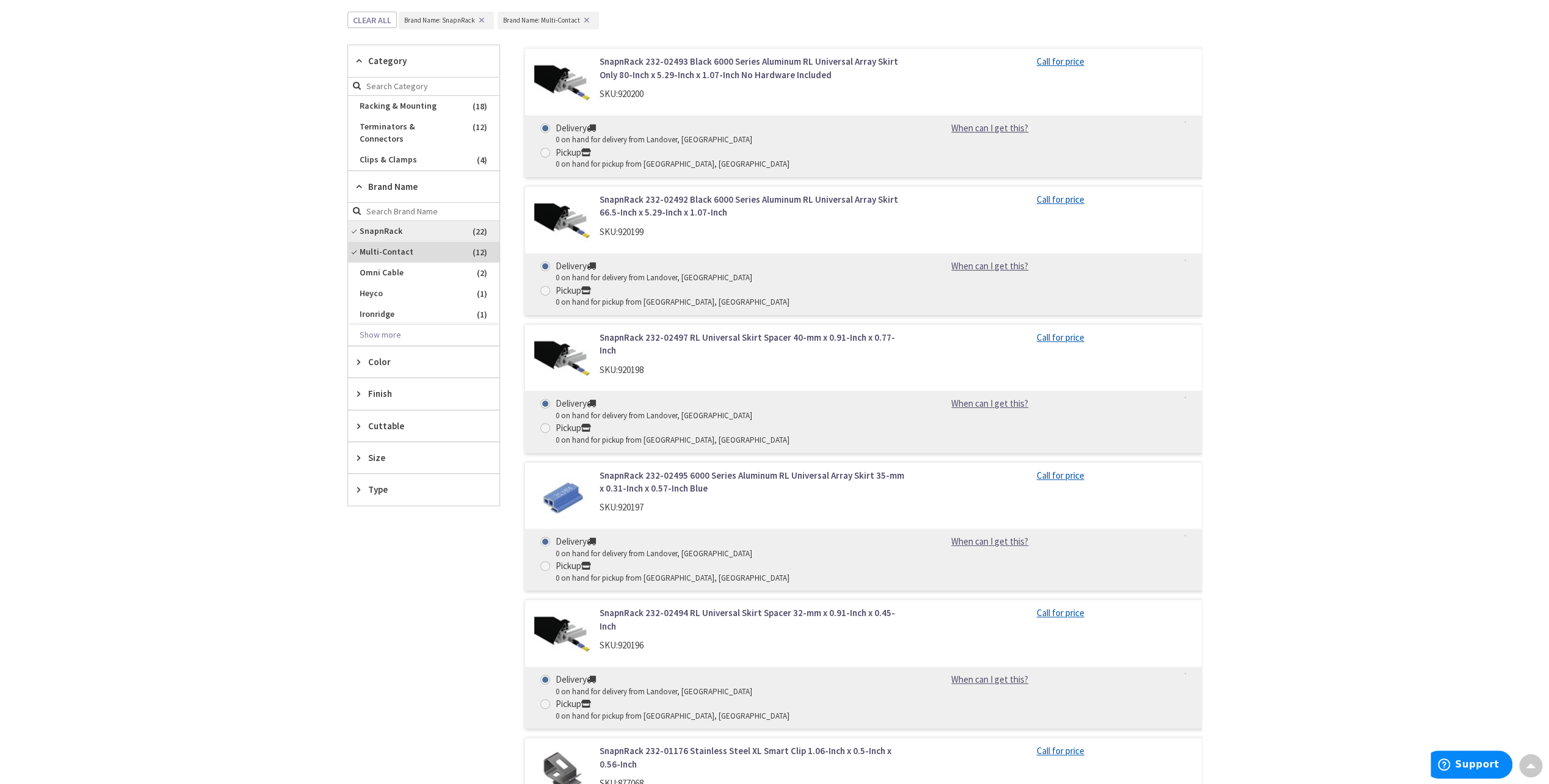
click at [386, 221] on span "SnapnRack" at bounding box center [423, 231] width 152 height 20
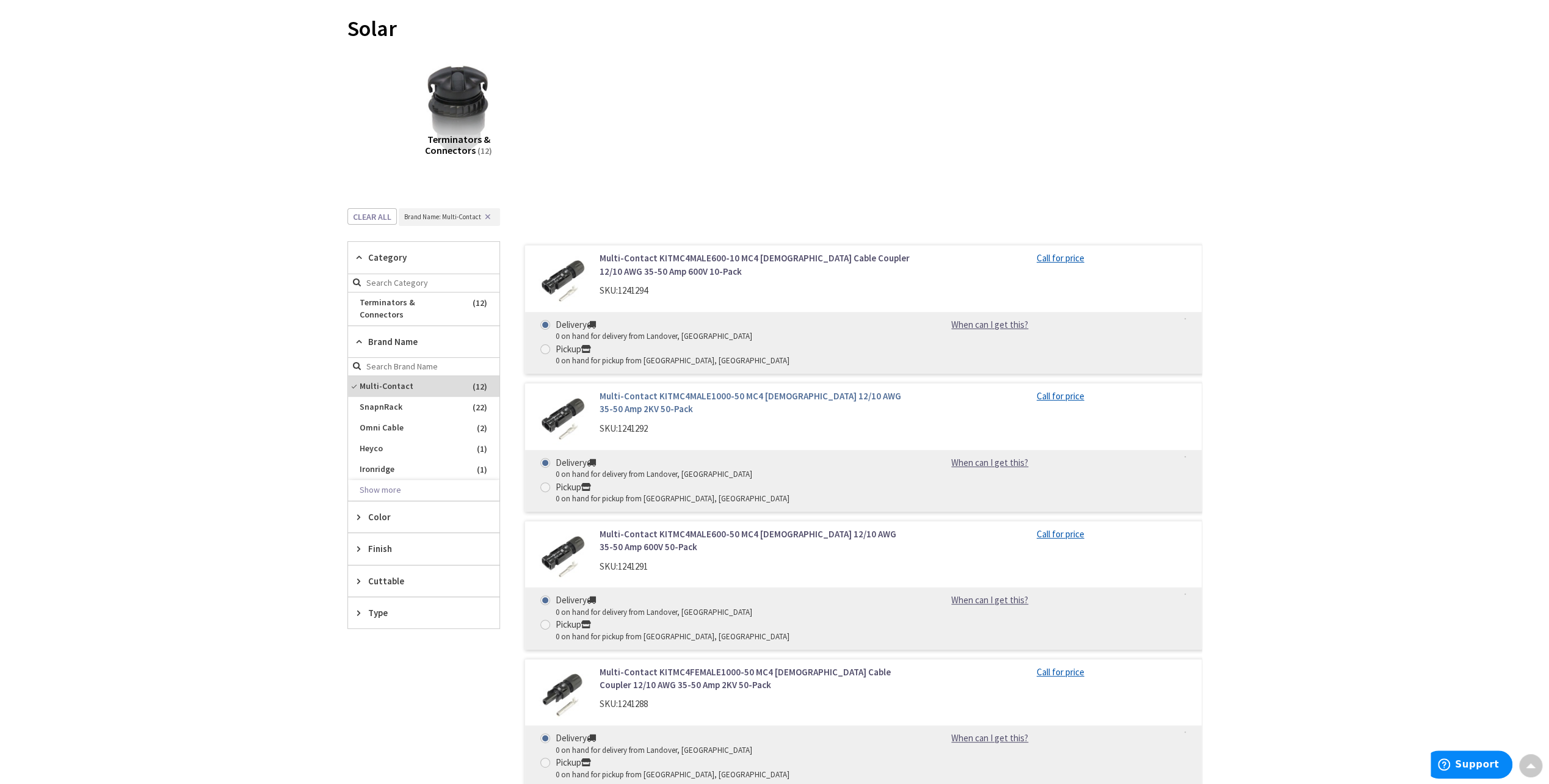
scroll to position [157, 0]
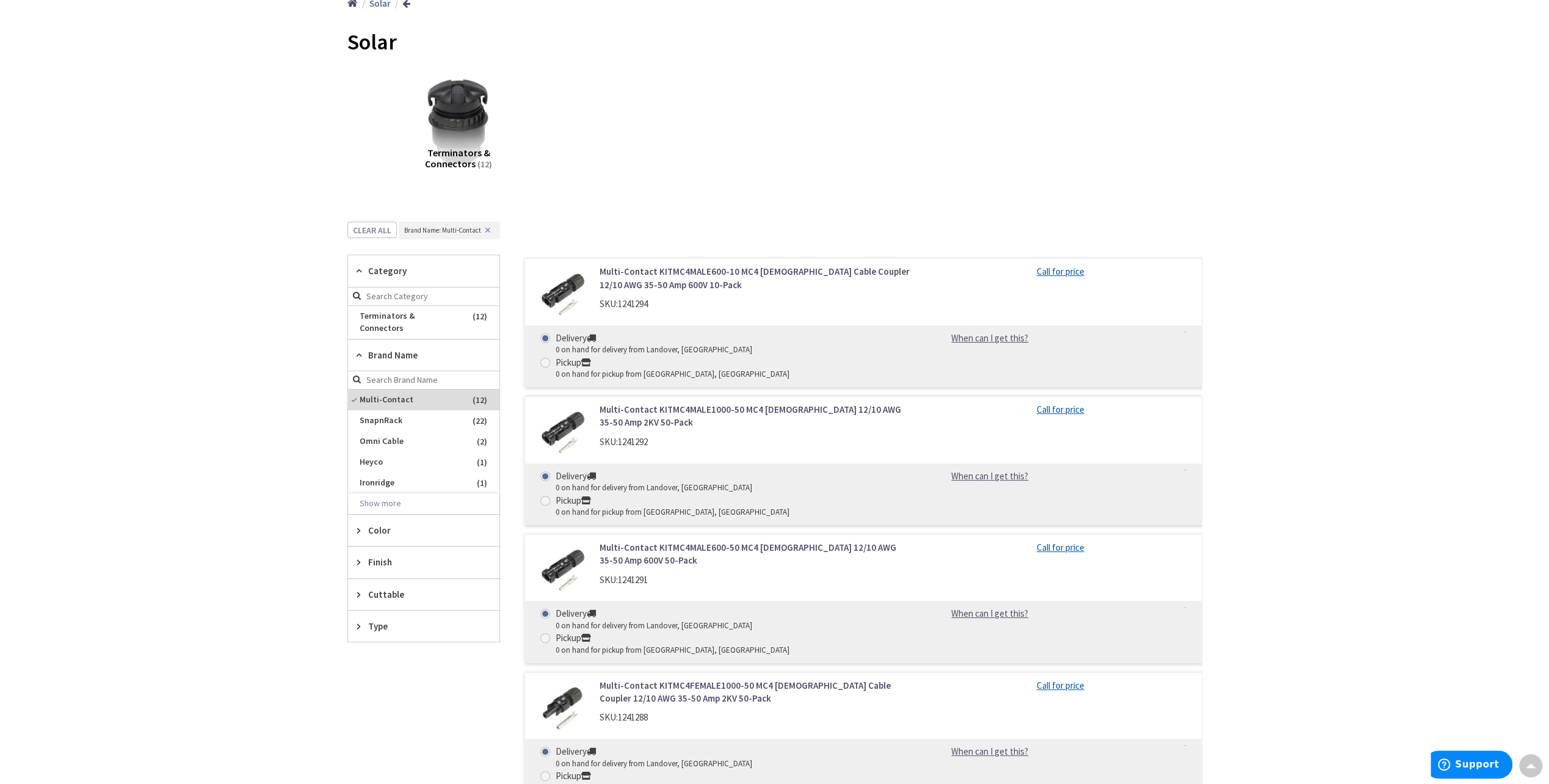
click at [358, 351] on icon at bounding box center [362, 355] width 10 height 10
click at [358, 270] on icon at bounding box center [362, 271] width 10 height 10
click at [358, 447] on icon at bounding box center [362, 451] width 10 height 10
click at [356, 490] on div "Type" at bounding box center [423, 504] width 152 height 31
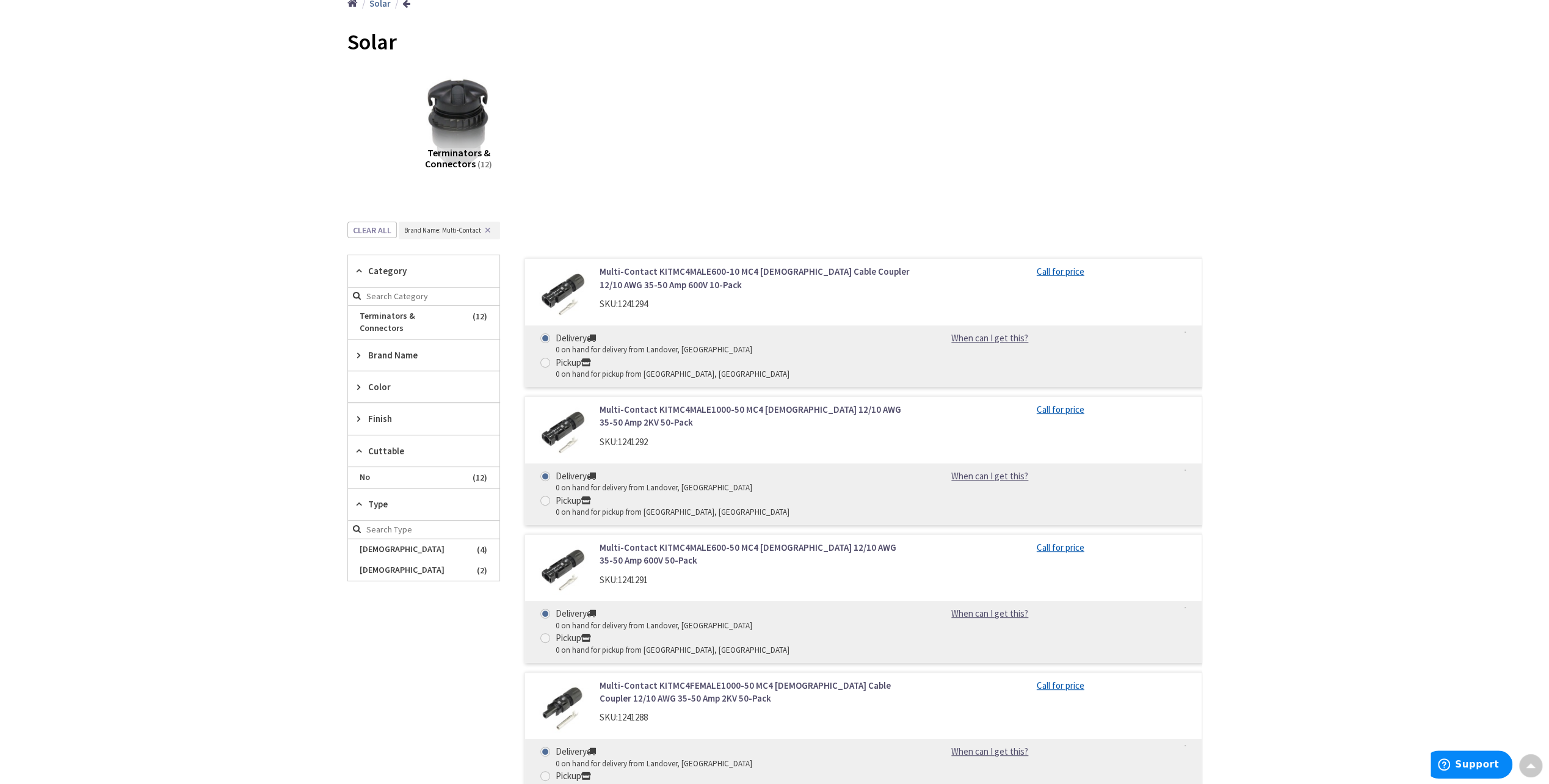
click at [356, 371] on div "Color" at bounding box center [423, 387] width 152 height 31
click at [354, 446] on div "Finish" at bounding box center [423, 458] width 152 height 31
click at [397, 493] on span "Black" at bounding box center [423, 504] width 152 height 20
click at [359, 351] on icon at bounding box center [362, 355] width 10 height 10
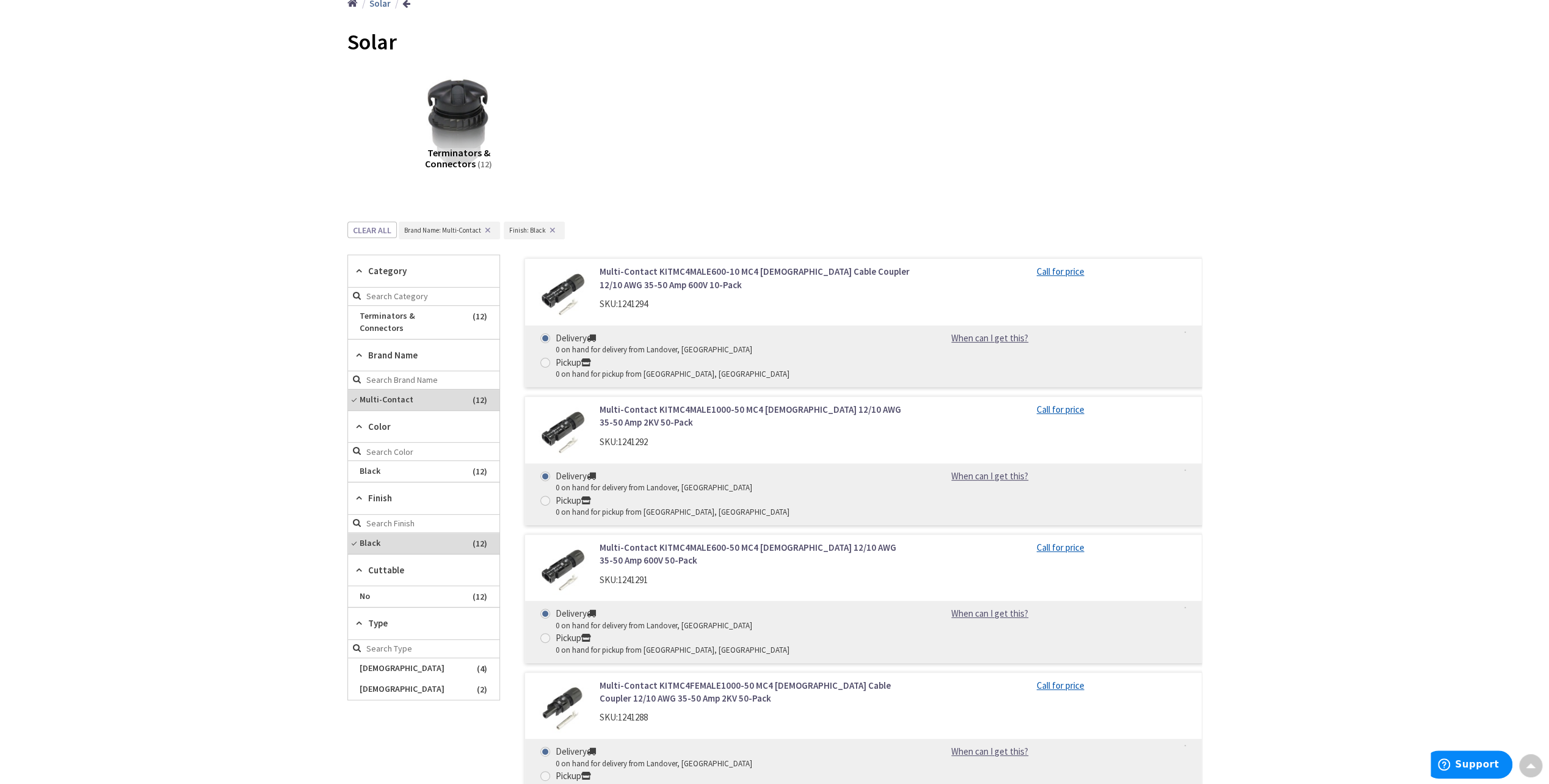
click at [550, 232] on button "✕" at bounding box center [553, 231] width 13 height 9
click at [487, 230] on button "✕" at bounding box center [488, 231] width 13 height 9
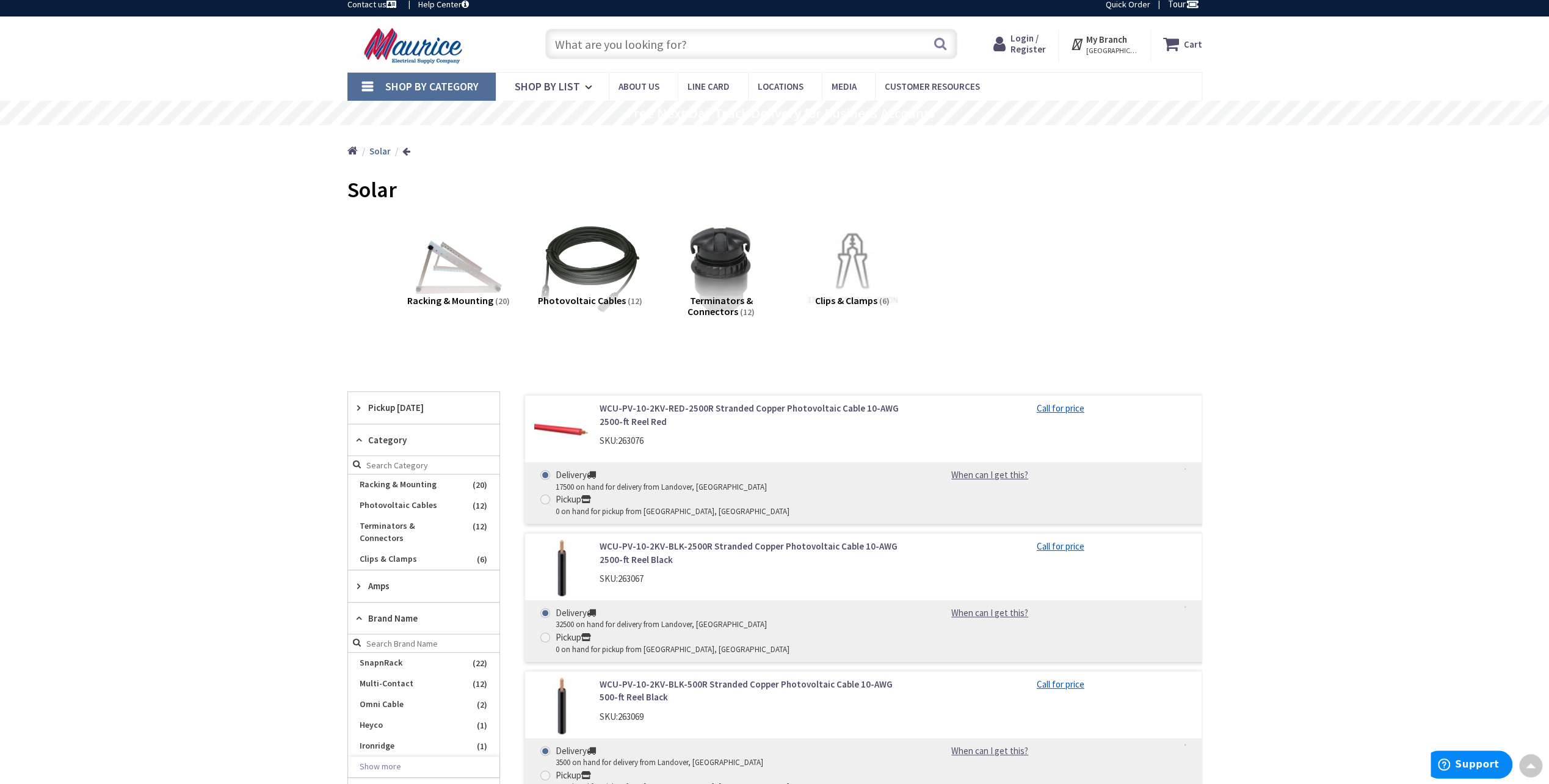
scroll to position [0, 0]
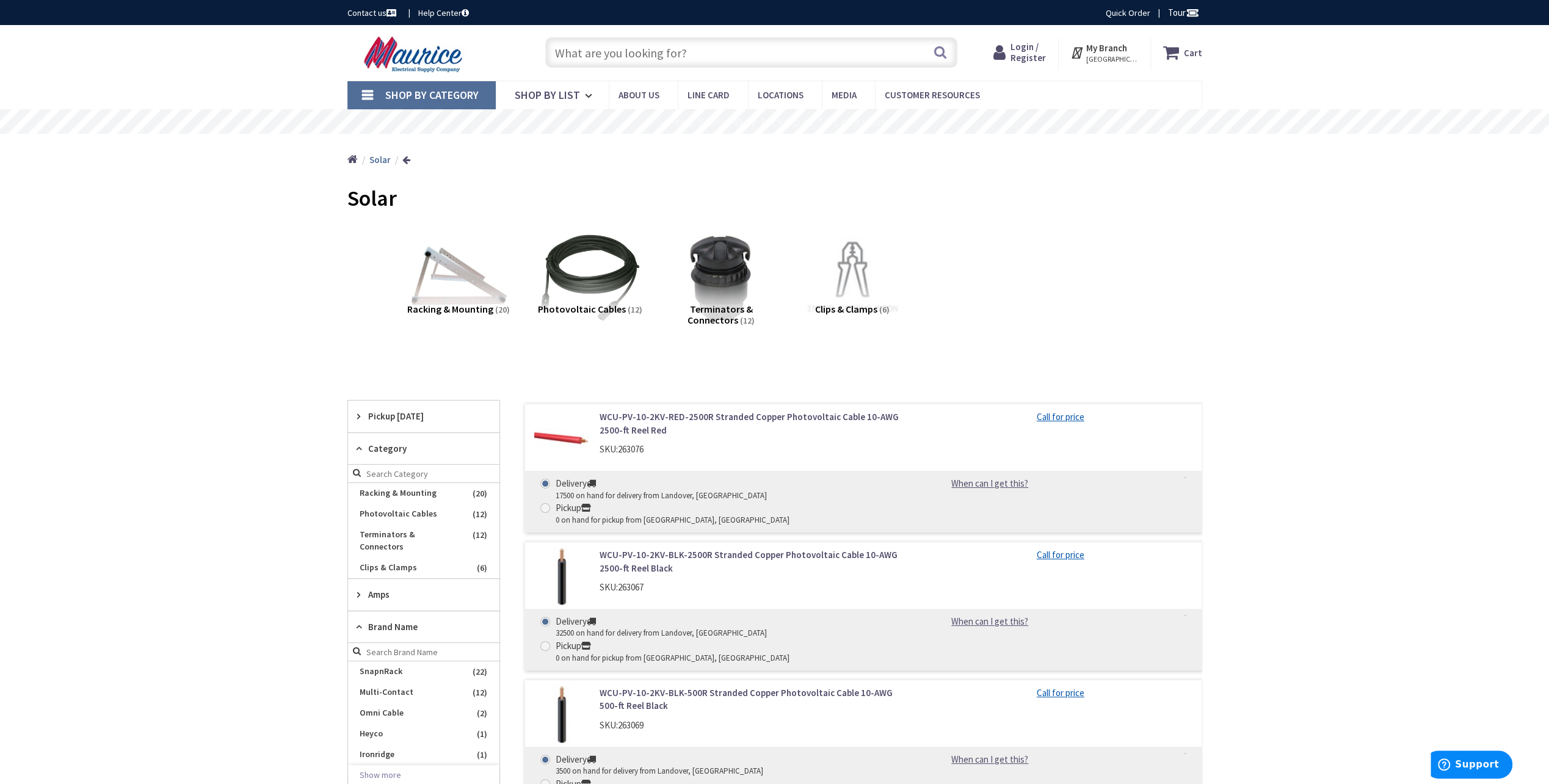
click at [414, 286] on img at bounding box center [458, 277] width 111 height 111
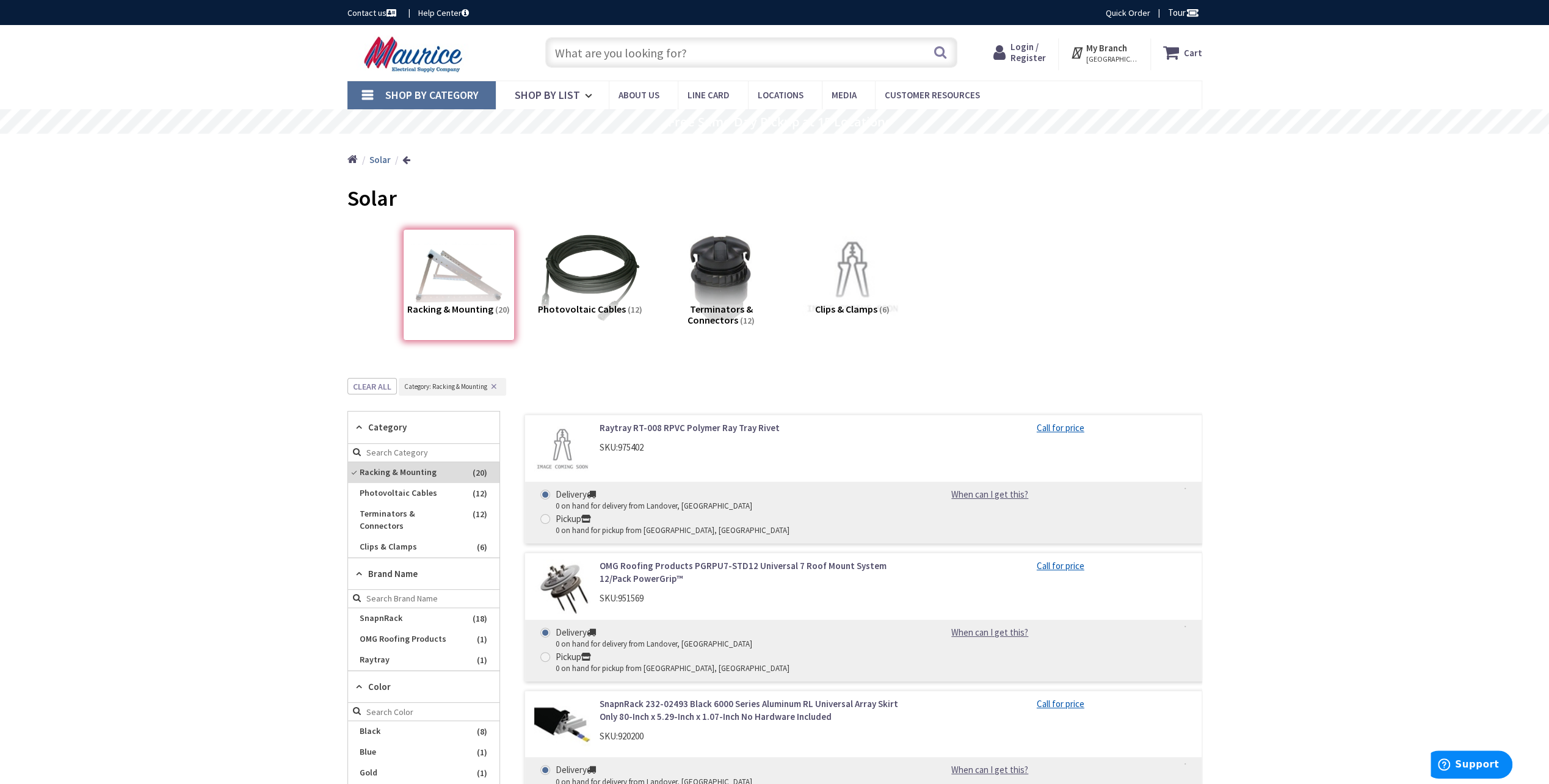
click at [586, 51] on input "text" at bounding box center [751, 53] width 412 height 31
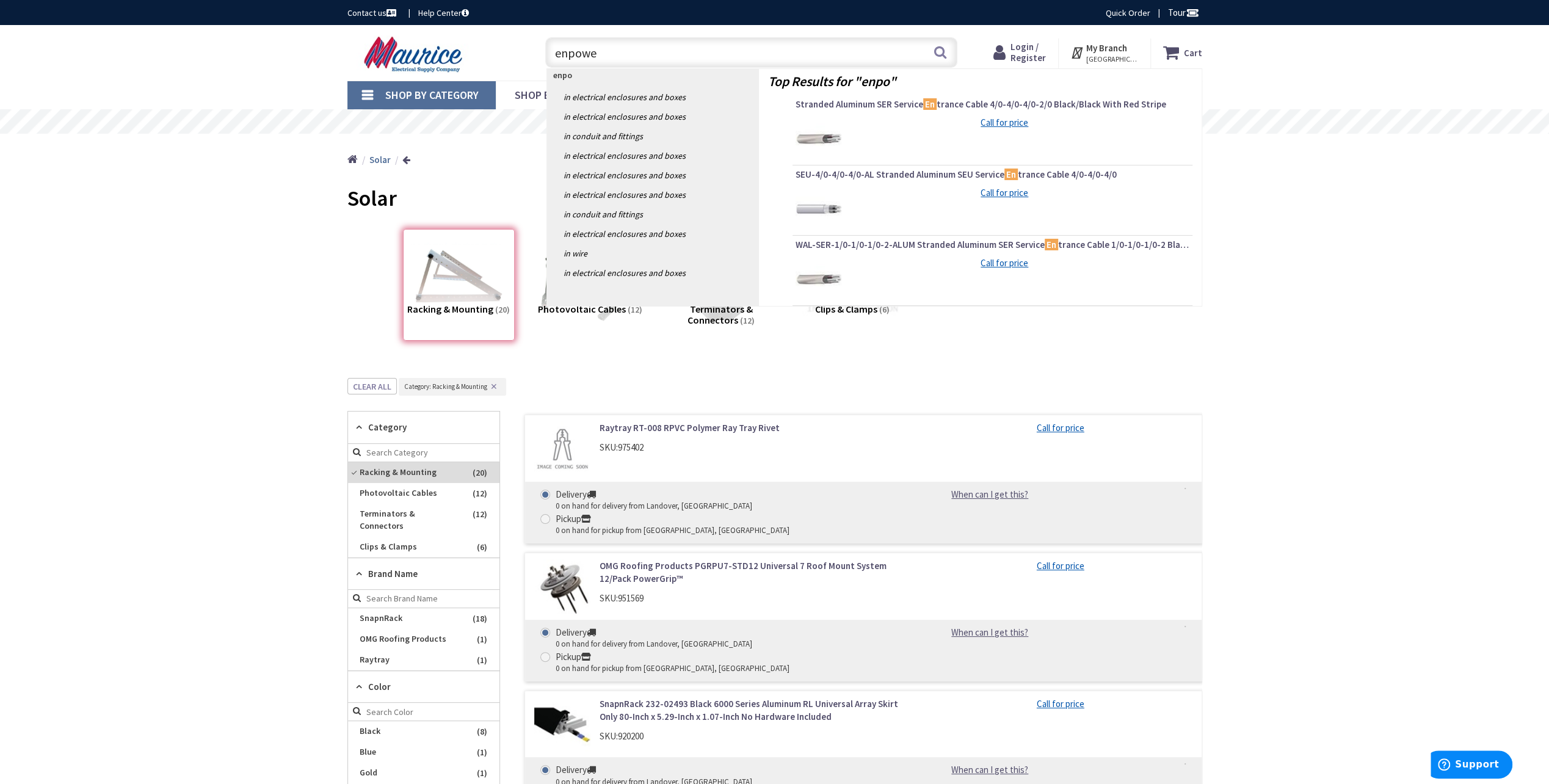
type input "enpower"
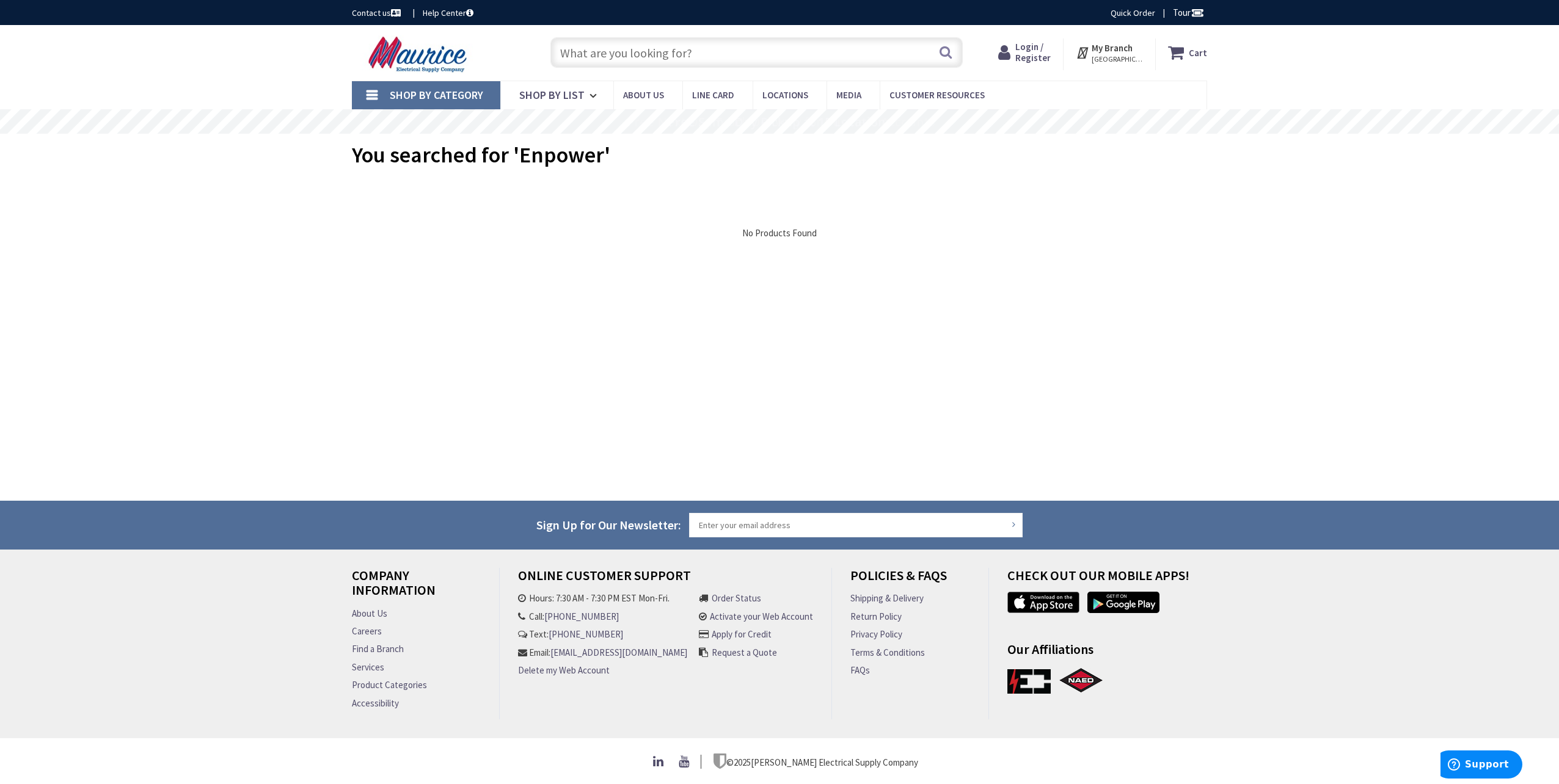
click at [633, 49] on input "text" at bounding box center [756, 53] width 412 height 31
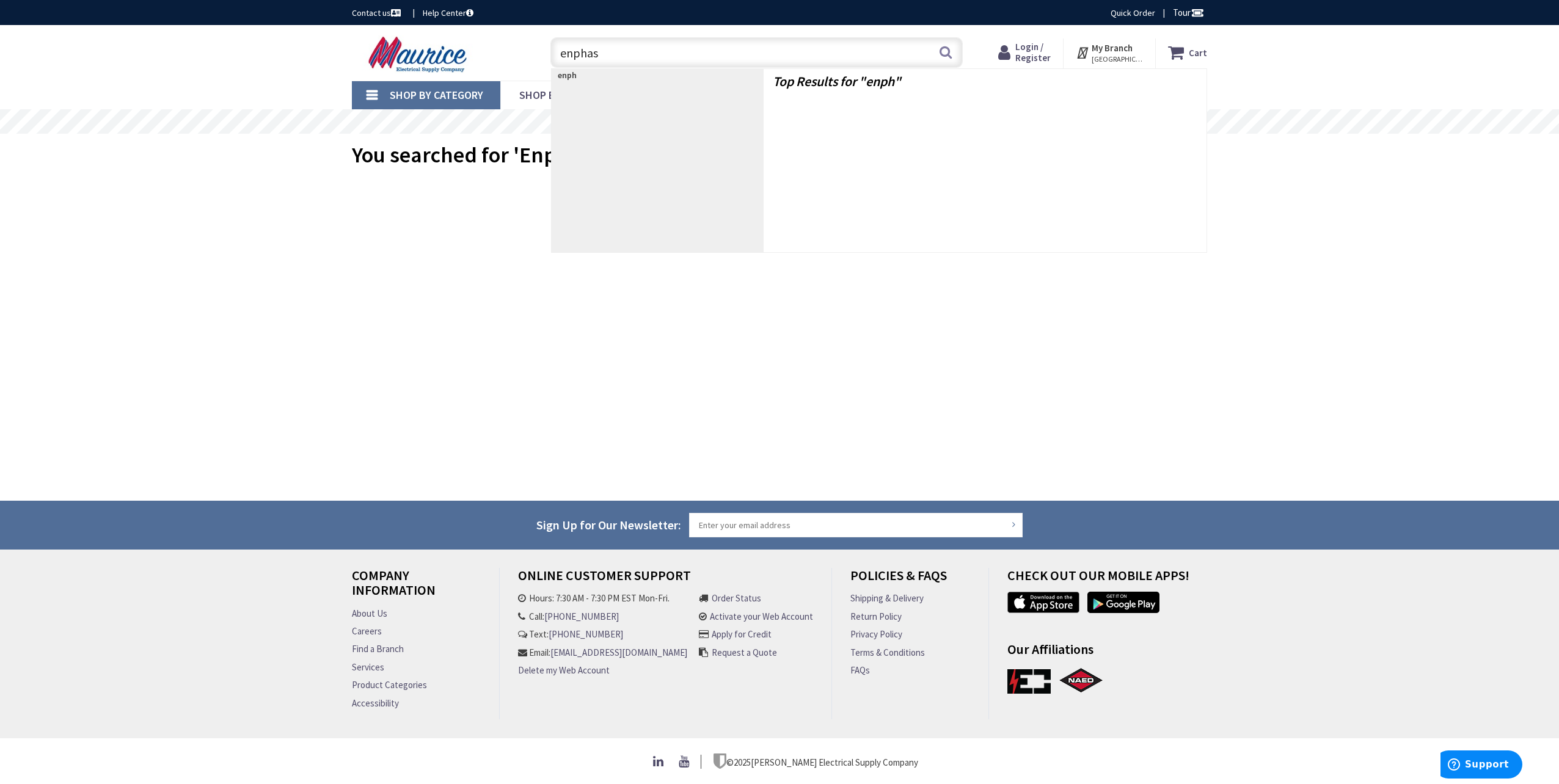
type input "enphase"
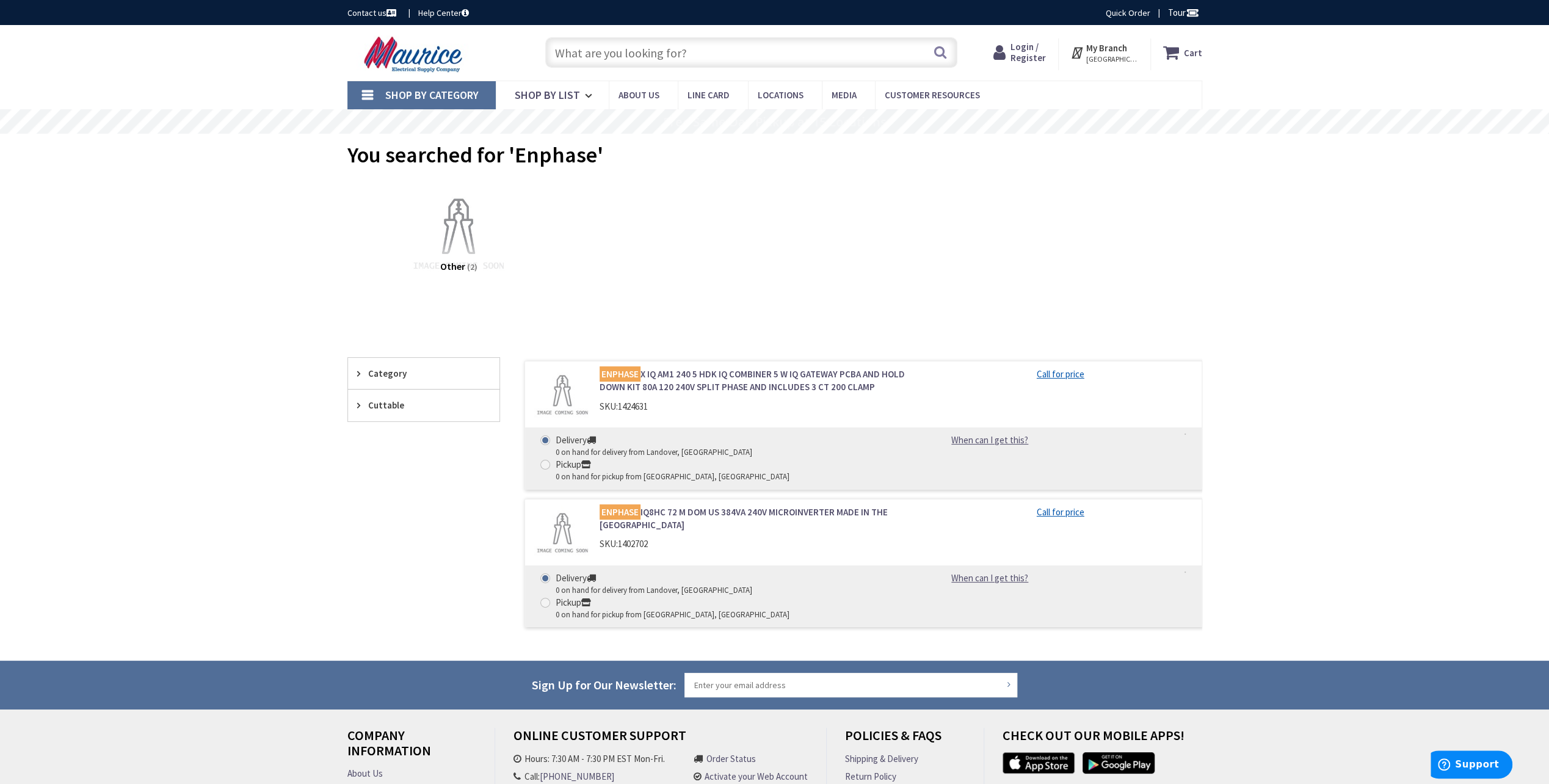
click at [728, 506] on link "ENPHASE IQ8HC 72 M DOM US 384VA 240V MICROINVERTER MADE IN THE USA" at bounding box center [755, 519] width 311 height 26
